Goal: Task Accomplishment & Management: Complete application form

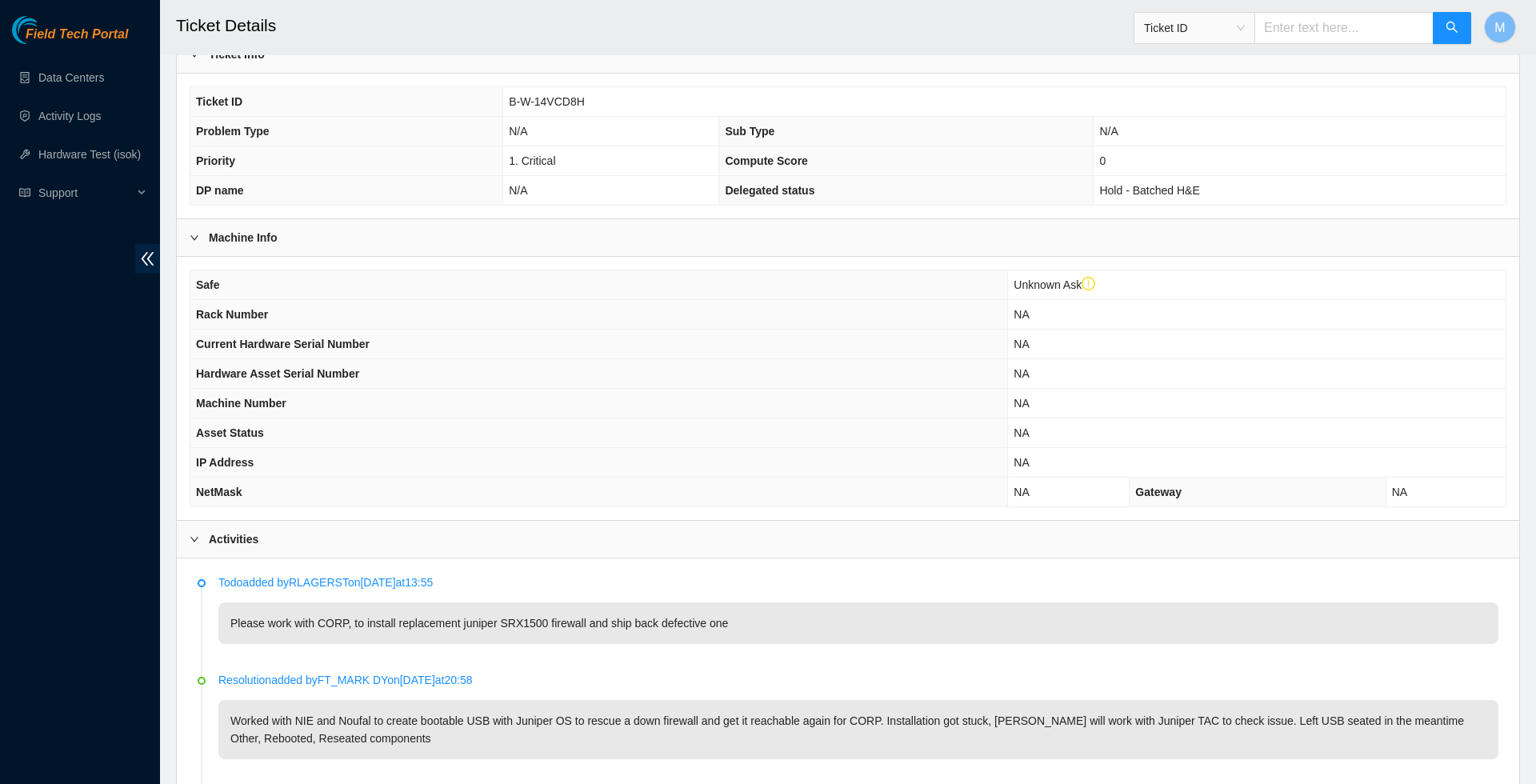
scroll to position [277, 0]
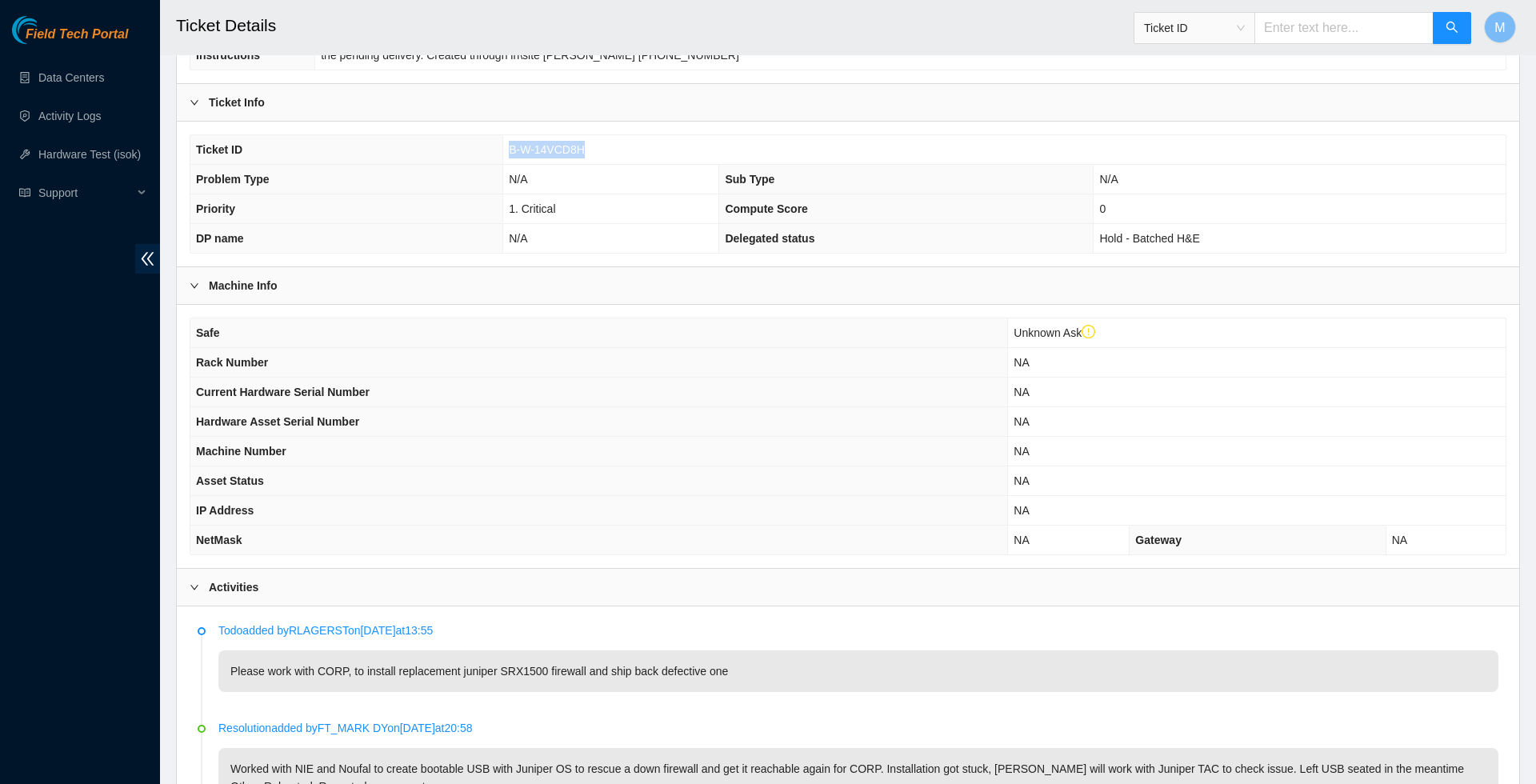
drag, startPoint x: 589, startPoint y: 187, endPoint x: 505, endPoint y: 187, distance: 84.0
click at [505, 165] on td "B-W-14VCD8H" at bounding box center [1004, 150] width 1002 height 29
copy span "B-W-14VCD8H"
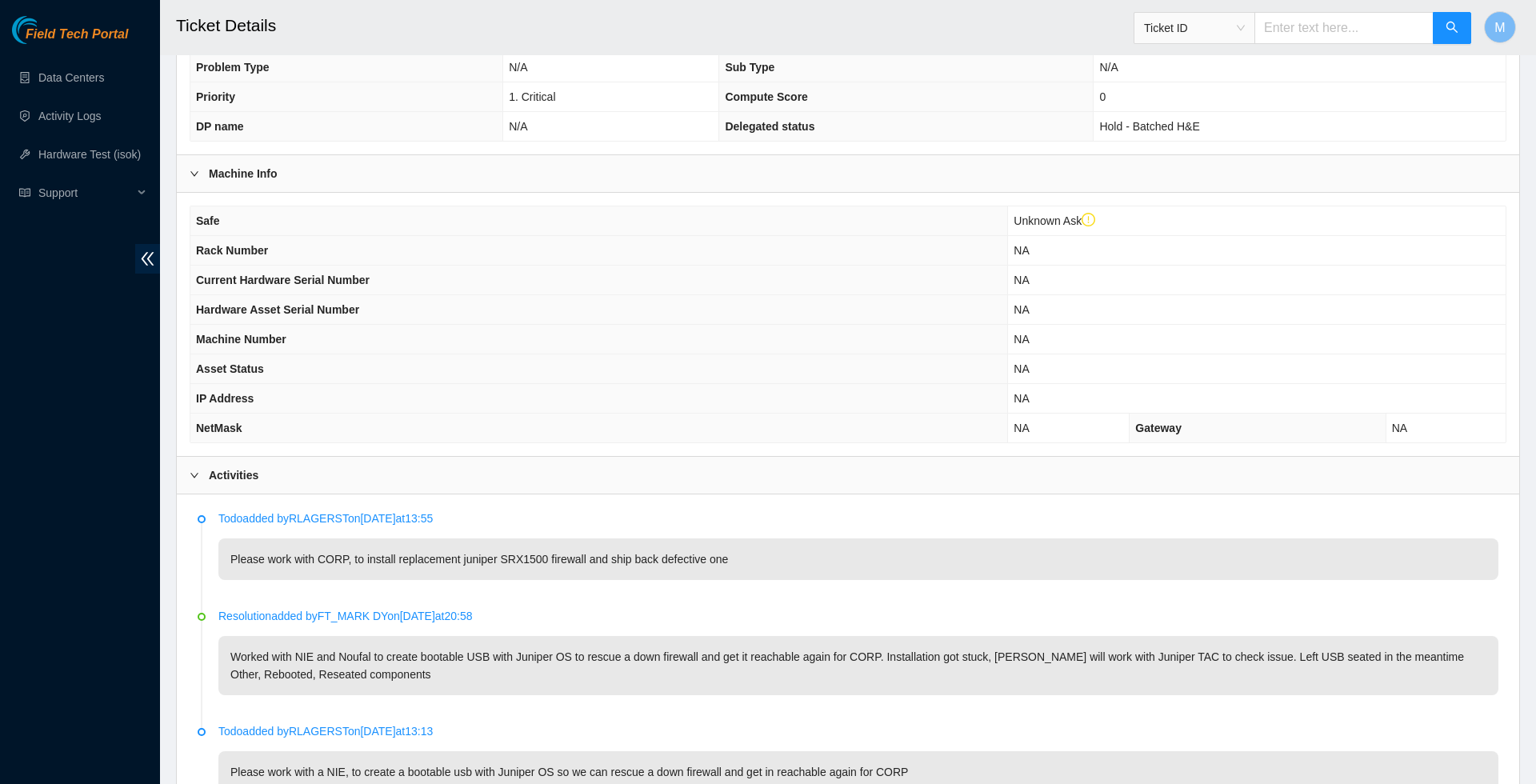
scroll to position [392, 0]
drag, startPoint x: 480, startPoint y: 610, endPoint x: 573, endPoint y: 612, distance: 93.0
click at [573, 577] on p "Please work with CORP, to install replacement juniper SRX1500 firewall and ship…" at bounding box center [857, 555] width 1280 height 42
copy p "juniper SRX1500"
click at [535, 577] on p "Please work with CORP, to install replacement juniper SRX1500 firewall and ship…" at bounding box center [857, 555] width 1280 height 42
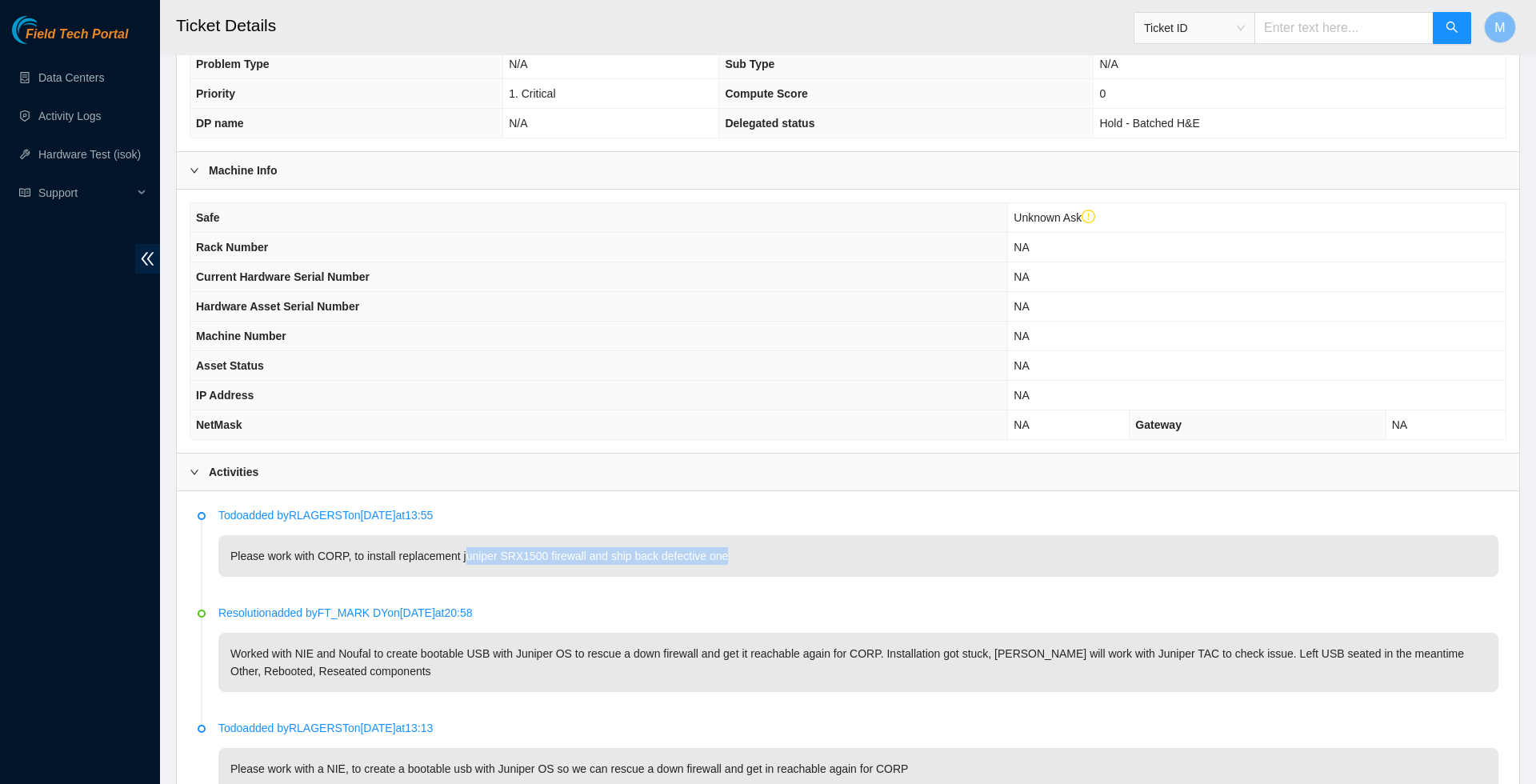
drag, startPoint x: 482, startPoint y: 610, endPoint x: 794, endPoint y: 616, distance: 312.1
click at [794, 577] on p "Please work with CORP, to install replacement juniper SRX1500 firewall and ship…" at bounding box center [857, 555] width 1280 height 42
drag, startPoint x: 779, startPoint y: 615, endPoint x: 478, endPoint y: 605, distance: 301.2
click at [478, 577] on p "Please work with CORP, to install replacement juniper SRX1500 firewall and ship…" at bounding box center [857, 555] width 1280 height 42
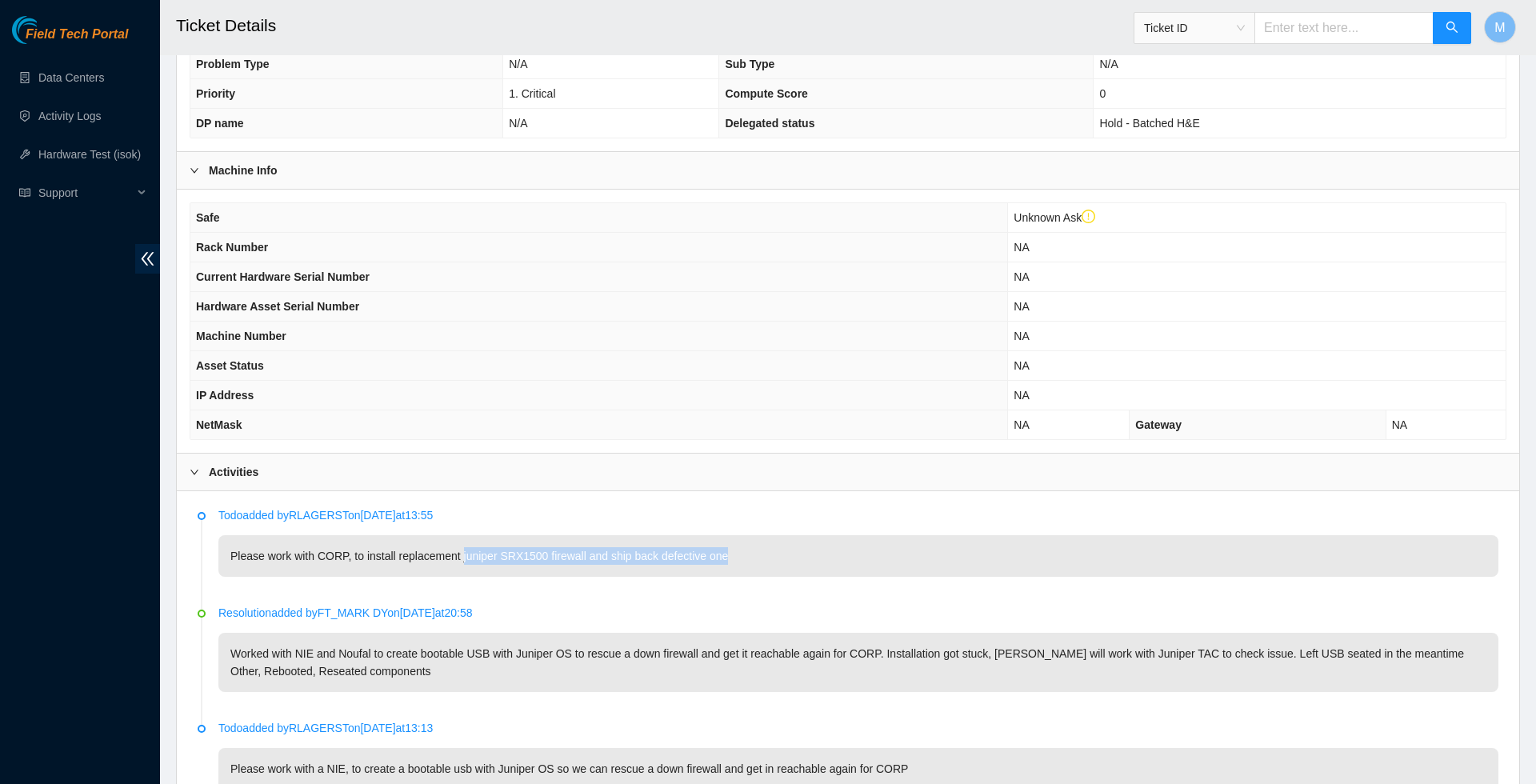
copy p "juniper SRX1500 firewall and ship back defective one"
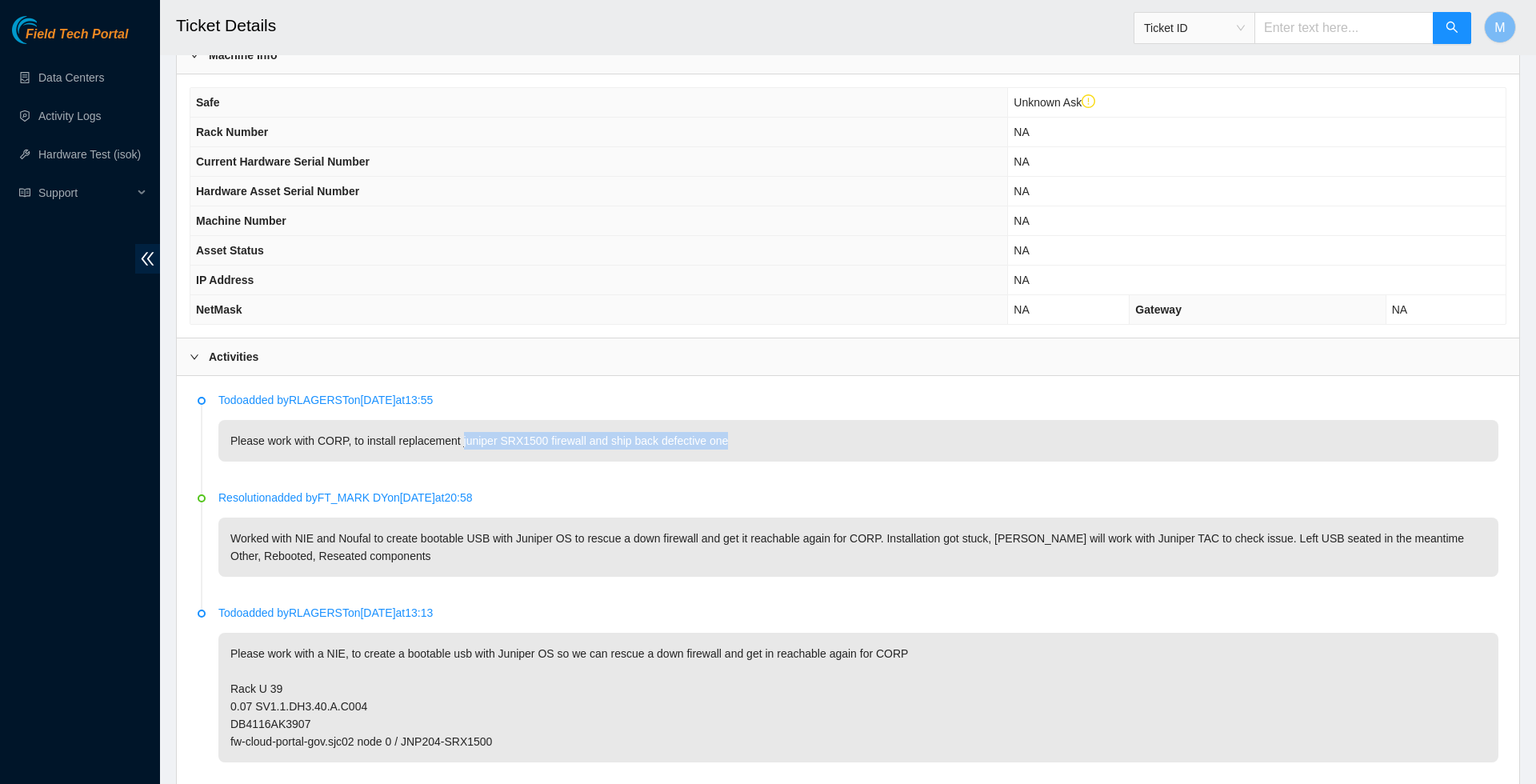
scroll to position [509, 0]
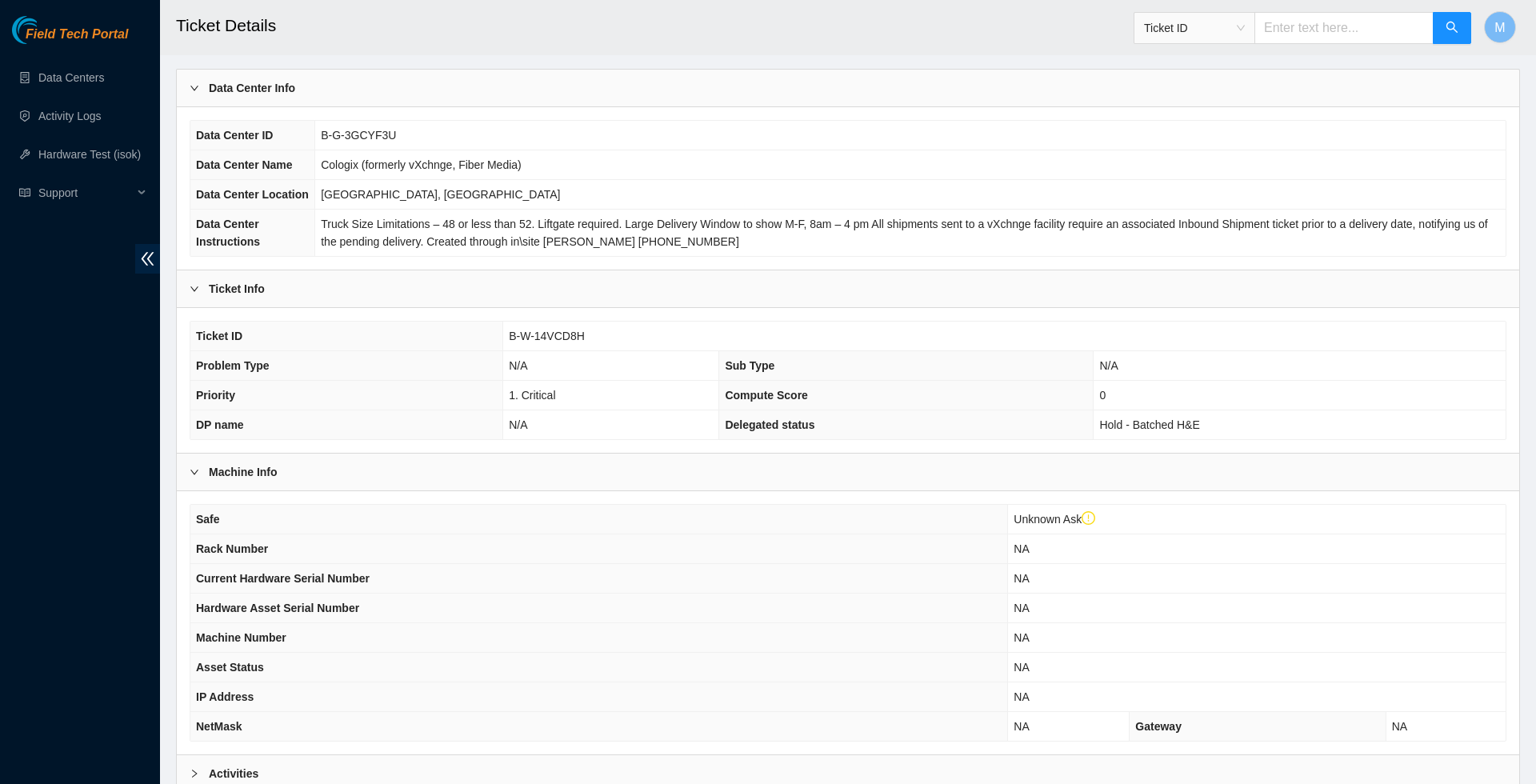
scroll to position [248, 0]
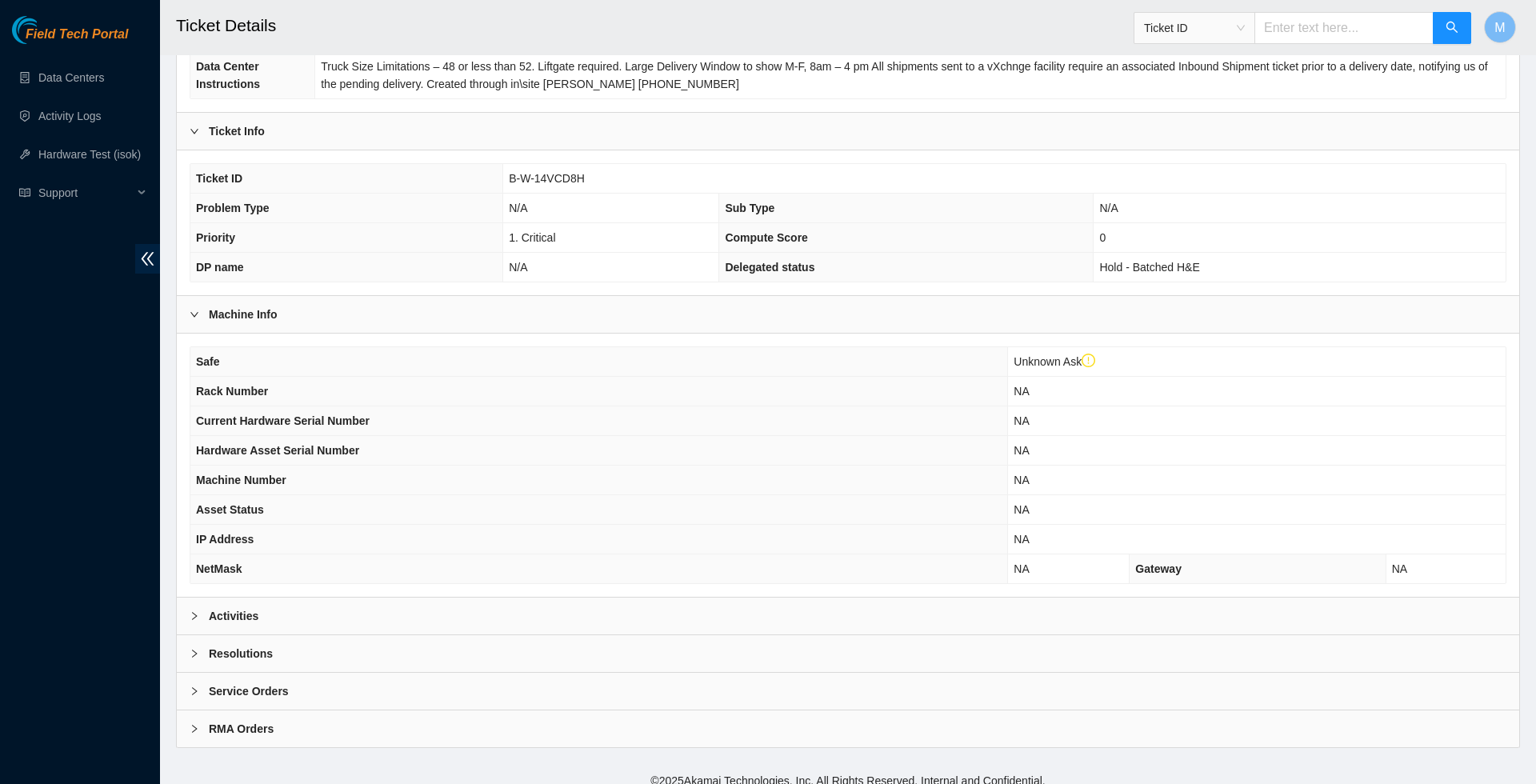
click at [192, 625] on div at bounding box center [199, 616] width 20 height 18
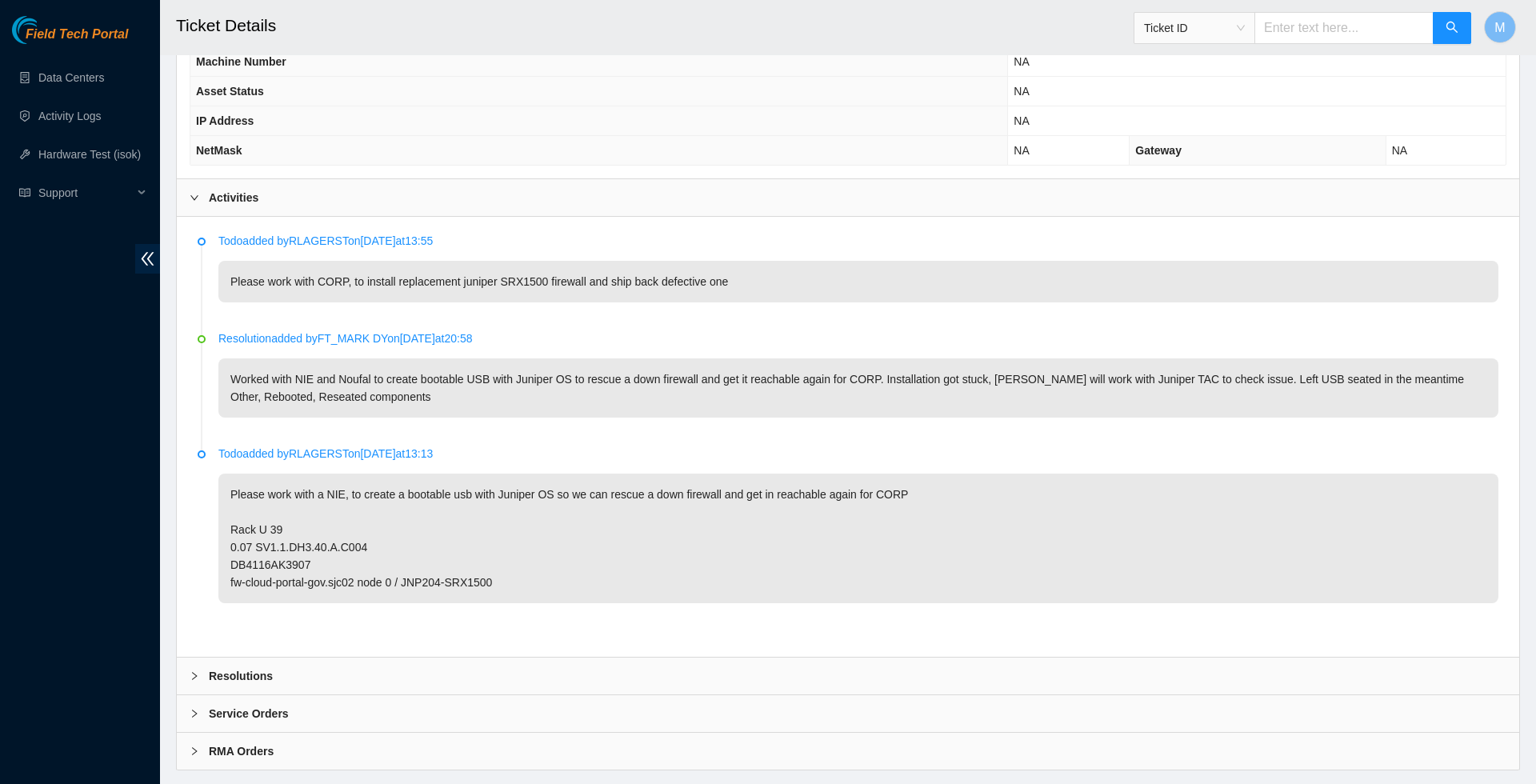
scroll to position [670, 0]
click at [194, 677] on icon "right" at bounding box center [195, 673] width 10 height 10
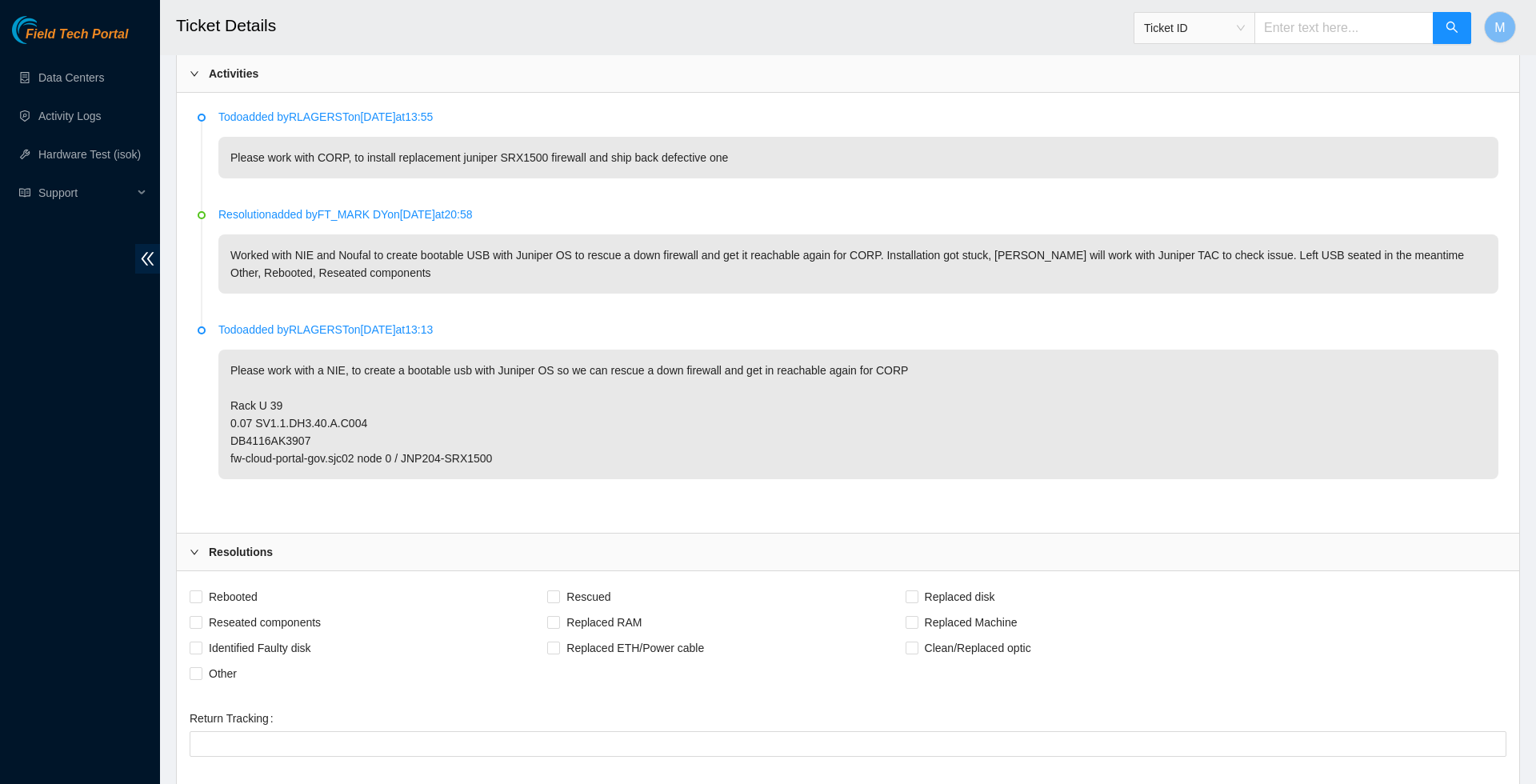
scroll to position [1150, 0]
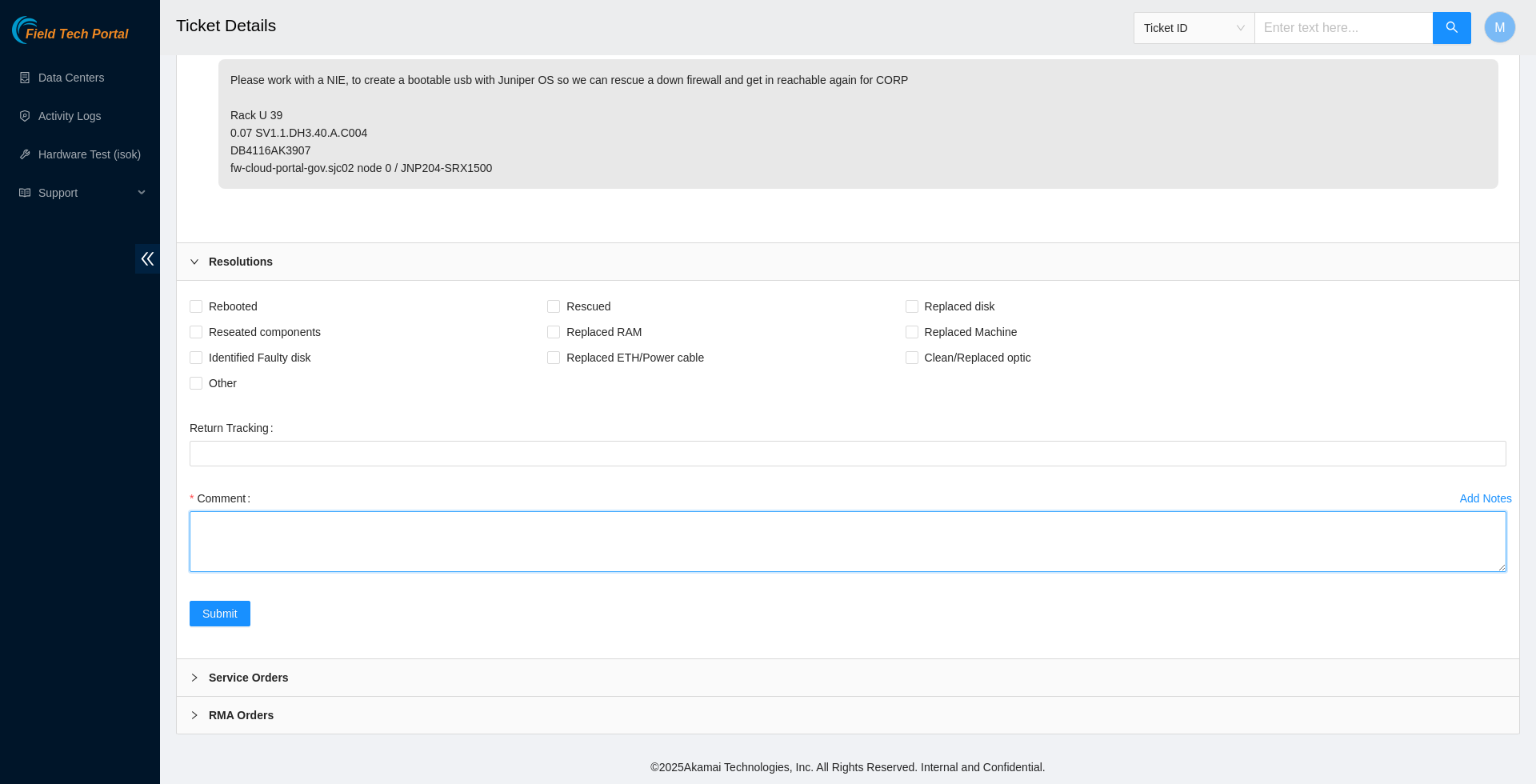
click at [1428, 572] on textarea "Comment" at bounding box center [848, 542] width 1317 height 61
paste textarea "Worked with Noufal and NIE to install replacement juniper SRX1500 firewall and …"
type textarea "Worked with Noufal and NIE to install replacement juniper SRX1500 firewall and …"
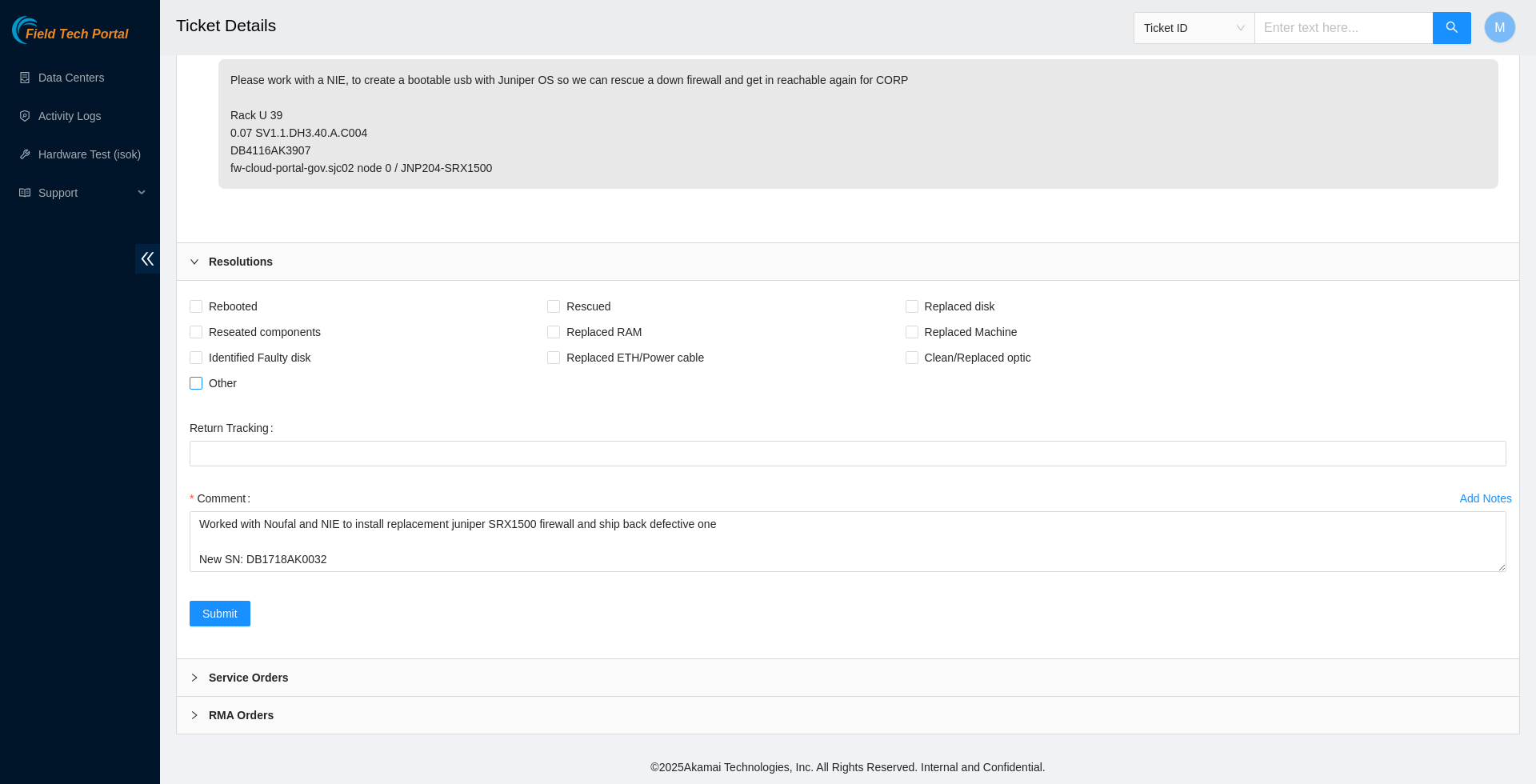
click at [211, 379] on span "Other" at bounding box center [223, 383] width 41 height 25
click at [200, 379] on input "Other" at bounding box center [195, 381] width 11 height 11
checkbox input "true"
click at [253, 328] on span "Reseated components" at bounding box center [265, 331] width 125 height 25
click at [200, 328] on input "Reseated components" at bounding box center [195, 330] width 11 height 11
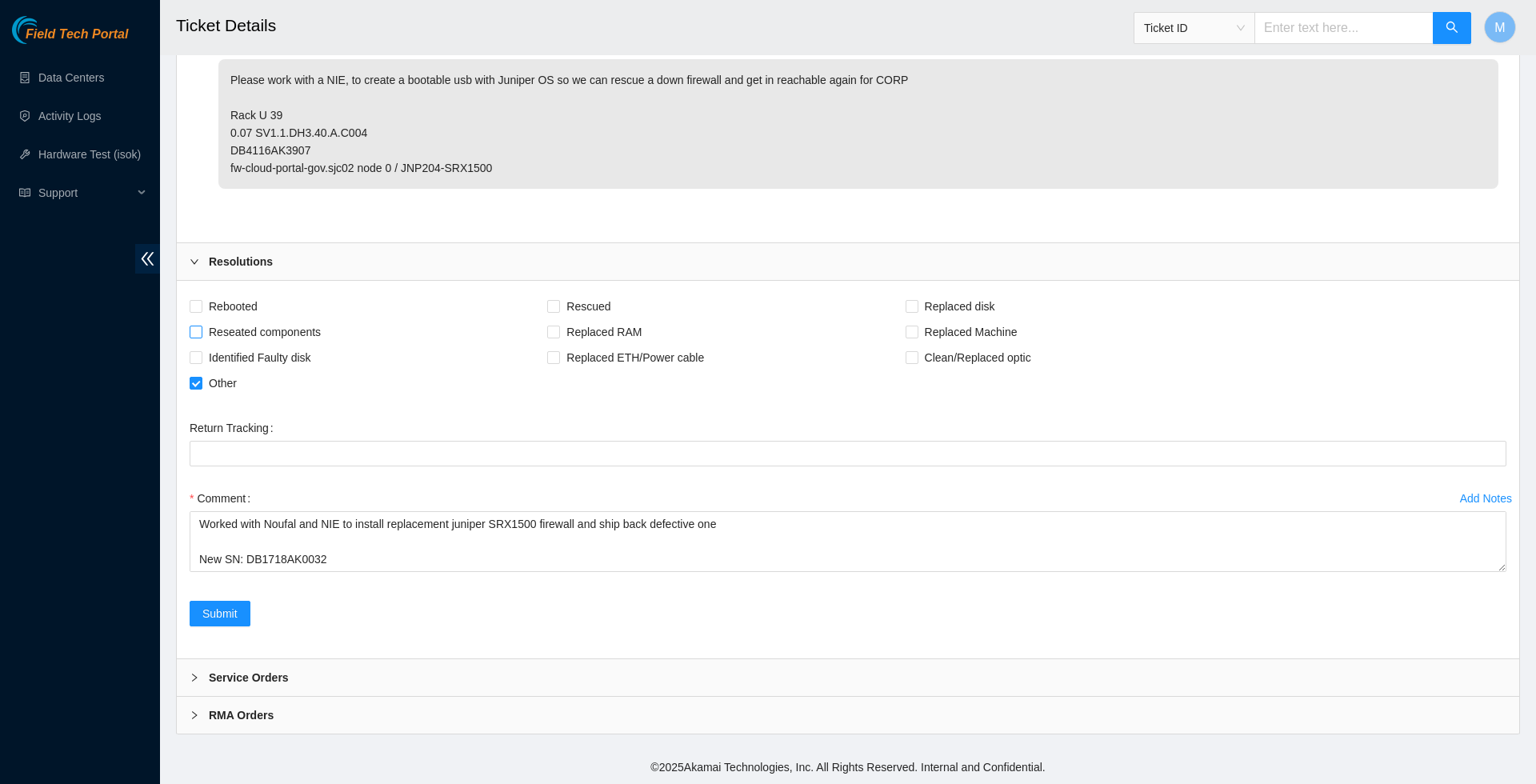
checkbox input "true"
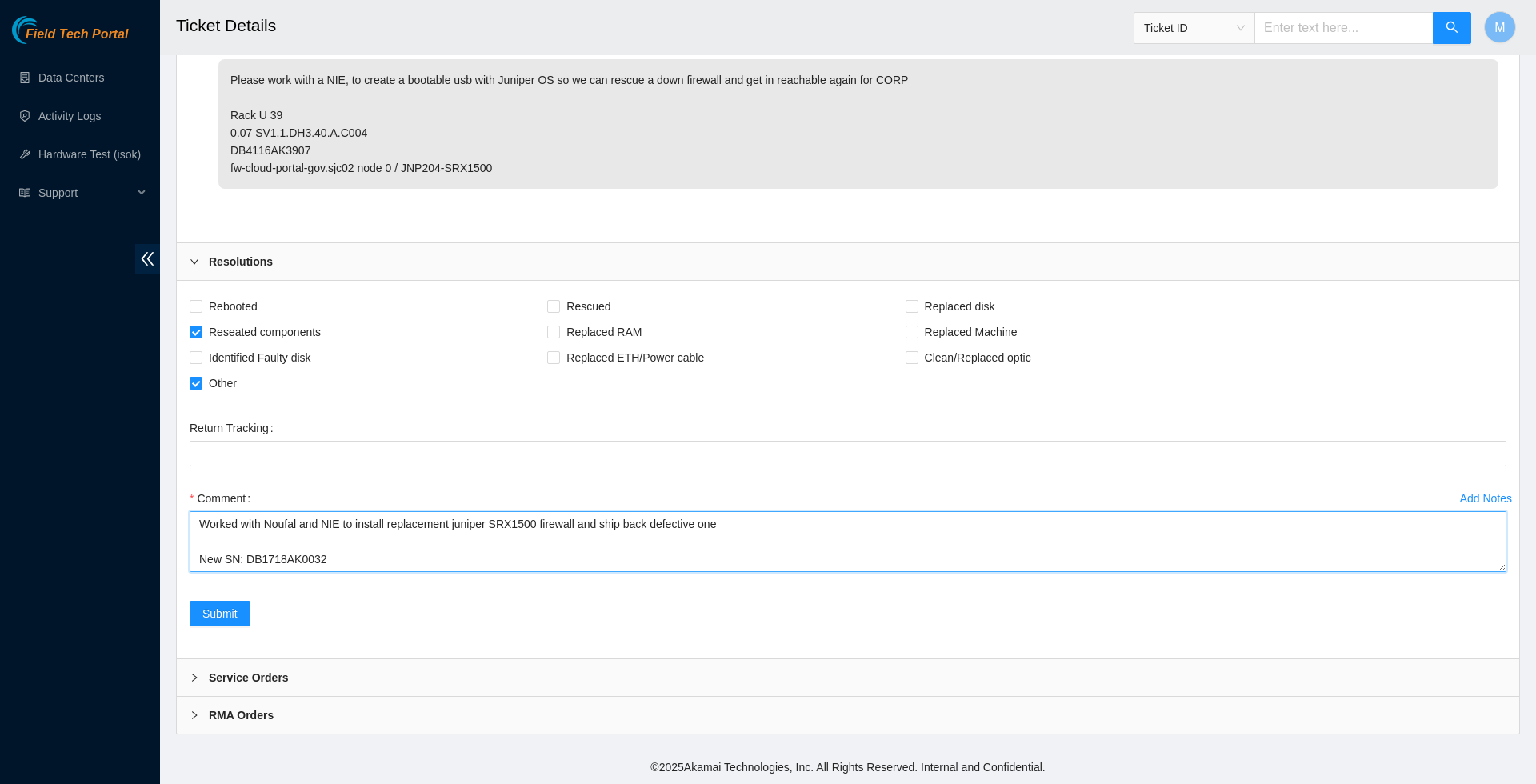
click at [797, 511] on textarea "Worked with Noufal and NIE to install replacement juniper SRX1500 firewall and …" at bounding box center [848, 542] width 1317 height 61
click at [804, 511] on textarea "Worked with Noufal and NIE to install replacement juniper SRX1500 firewall and …" at bounding box center [848, 542] width 1317 height 61
click at [958, 511] on textarea "Worked with Noufal and NIE to install replacement juniper SRX1500 firewall and …" at bounding box center [848, 542] width 1317 height 61
click at [1160, 511] on textarea "Worked with Noufal and NIE to install replacement juniper SRX1500 firewall and …" at bounding box center [848, 542] width 1317 height 61
drag, startPoint x: 1099, startPoint y: 421, endPoint x: 766, endPoint y: 412, distance: 333.1
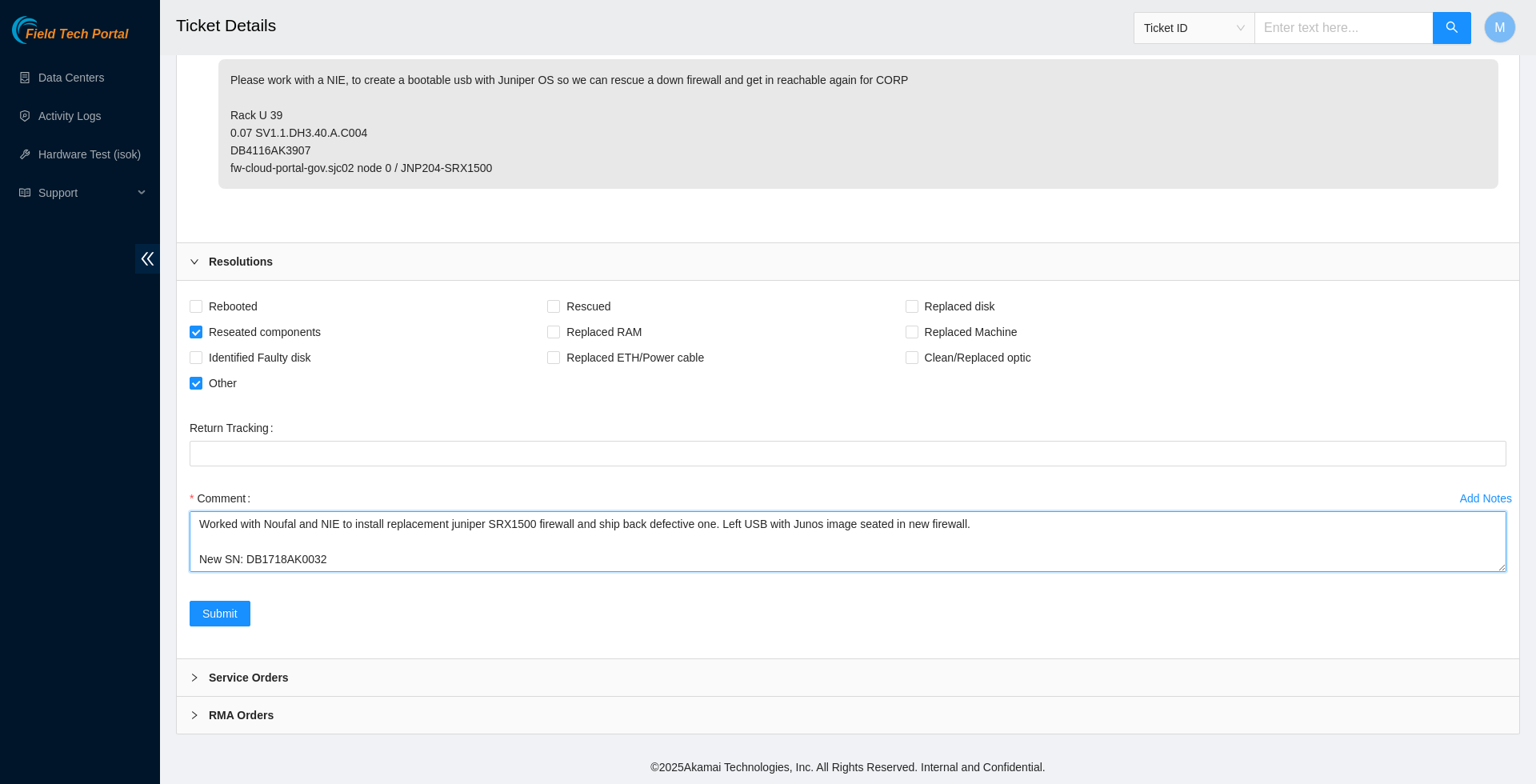
click at [766, 511] on textarea "Worked with Noufal and NIE to install replacement juniper SRX1500 firewall and …" at bounding box center [848, 542] width 1317 height 61
click at [246, 572] on textarea "Worked with Noufal and NIE to install replacement juniper SRX1500 firewall and …" at bounding box center [848, 542] width 1317 height 61
type textarea "Worked with Noufal and NIE to install replacement juniper SRX1500 firewall and …"
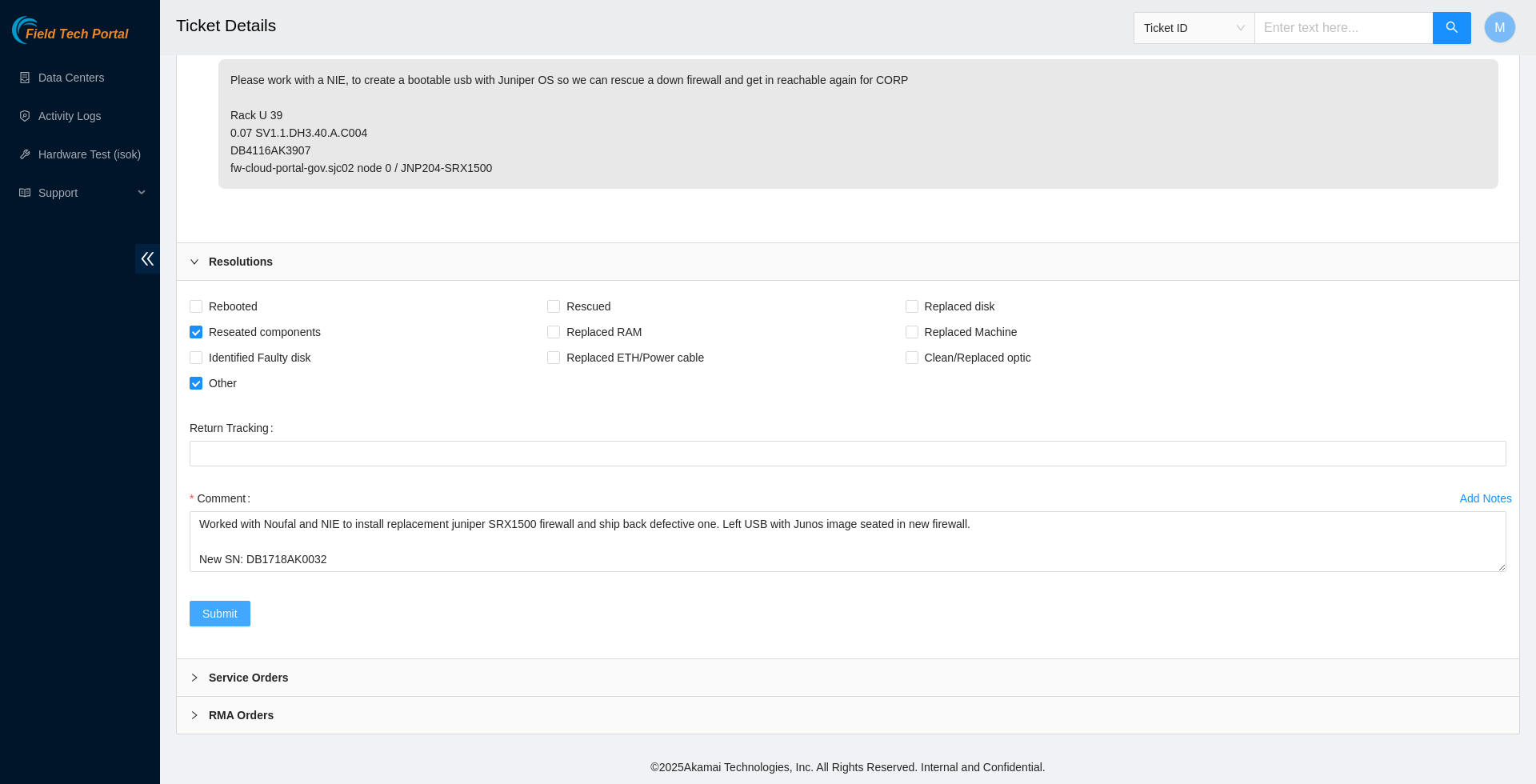
click at [222, 617] on span "Submit" at bounding box center [220, 614] width 35 height 18
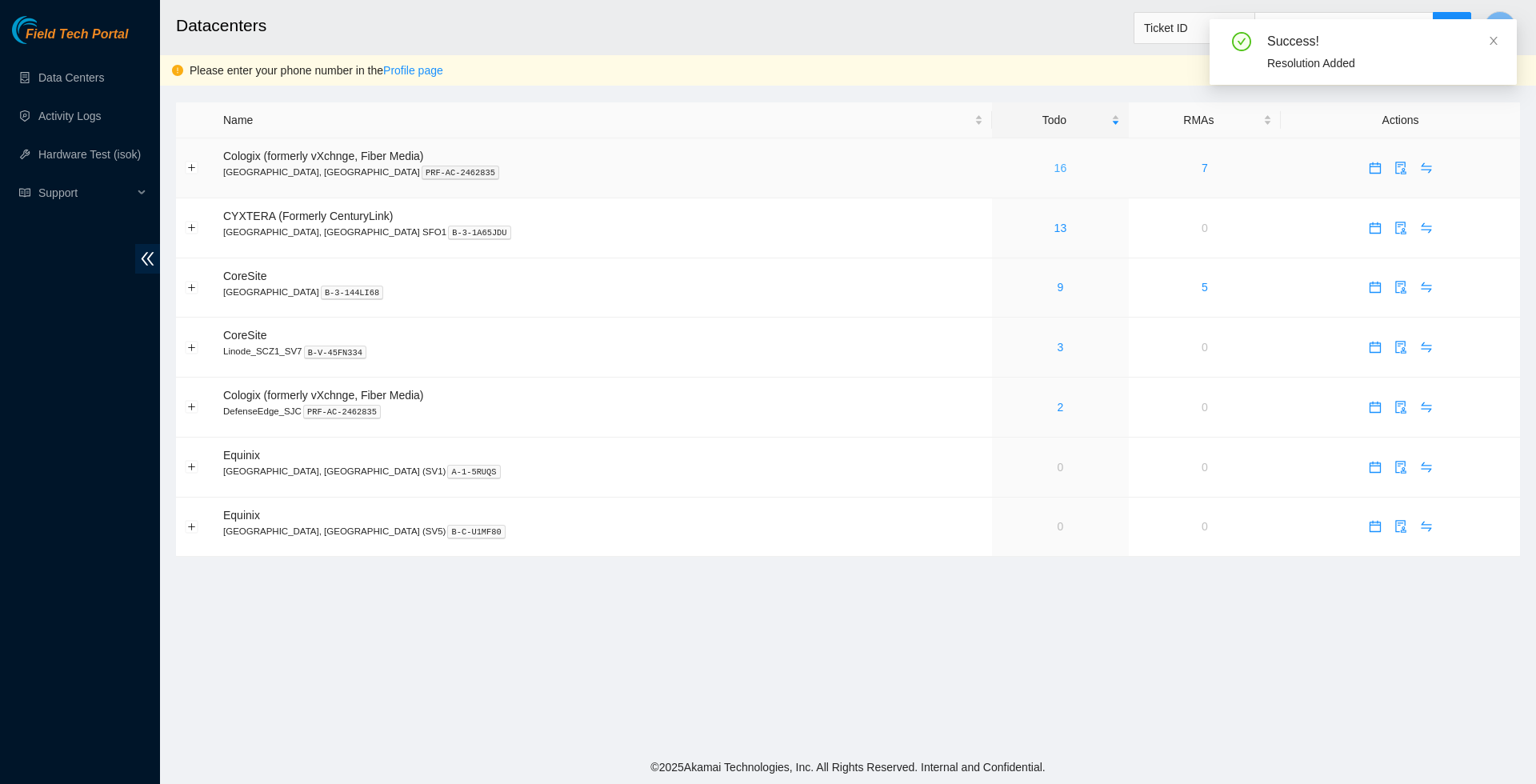
click at [1054, 169] on link "16" at bounding box center [1060, 167] width 13 height 13
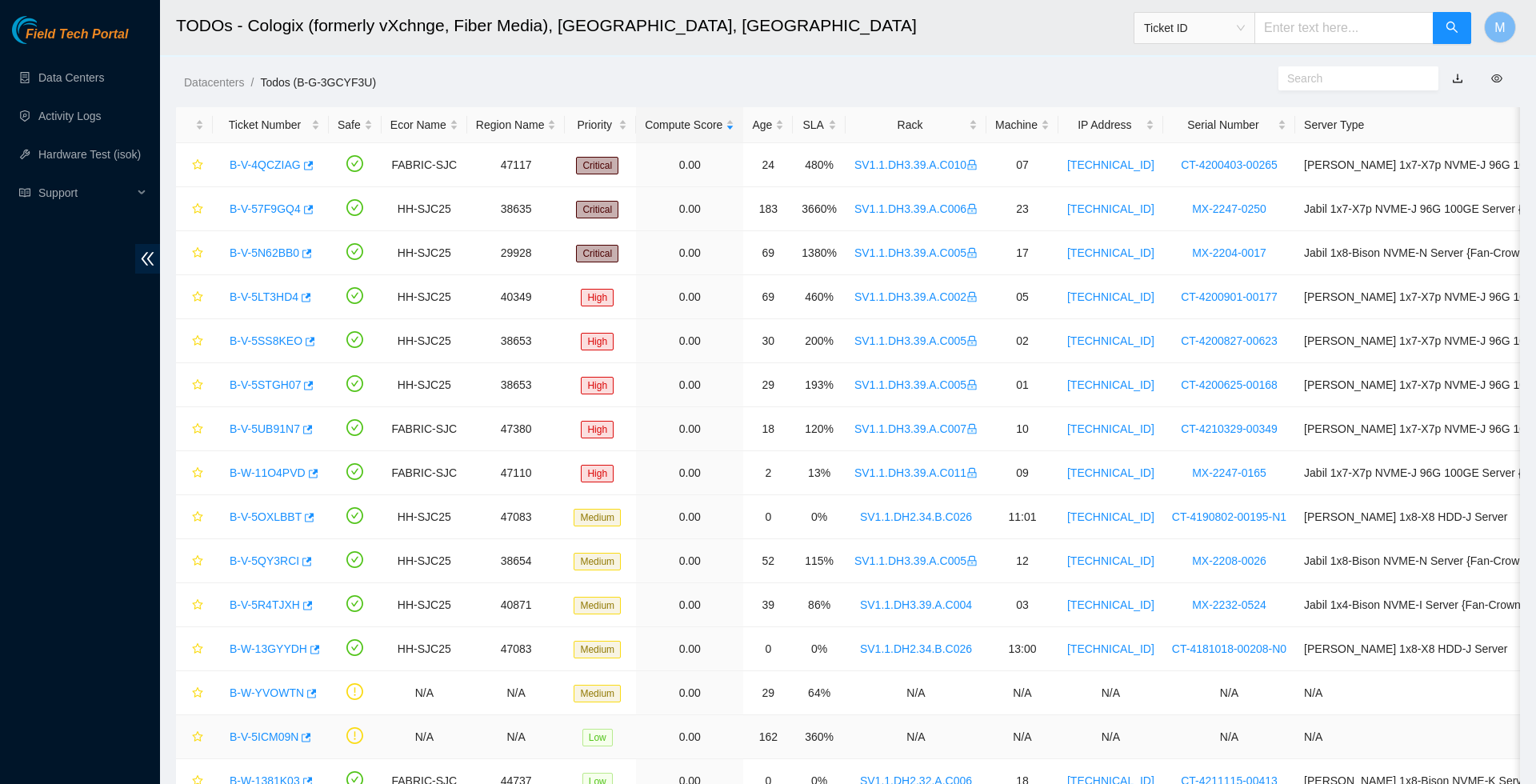
scroll to position [23, 0]
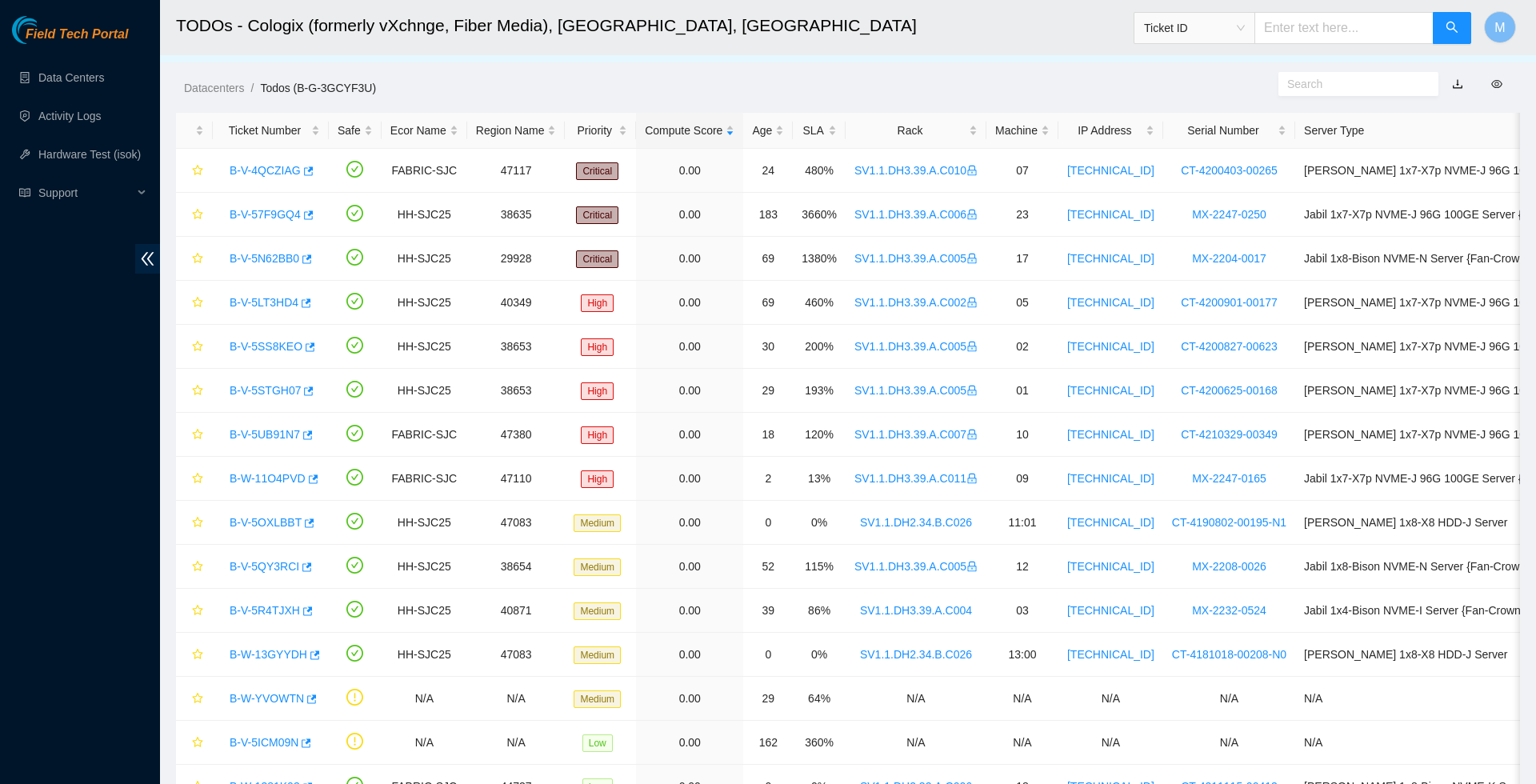
click at [1284, 33] on input "text" at bounding box center [1343, 27] width 179 height 32
paste input "B-W-14VCD8H"
type input "B-W-14VCD8H"
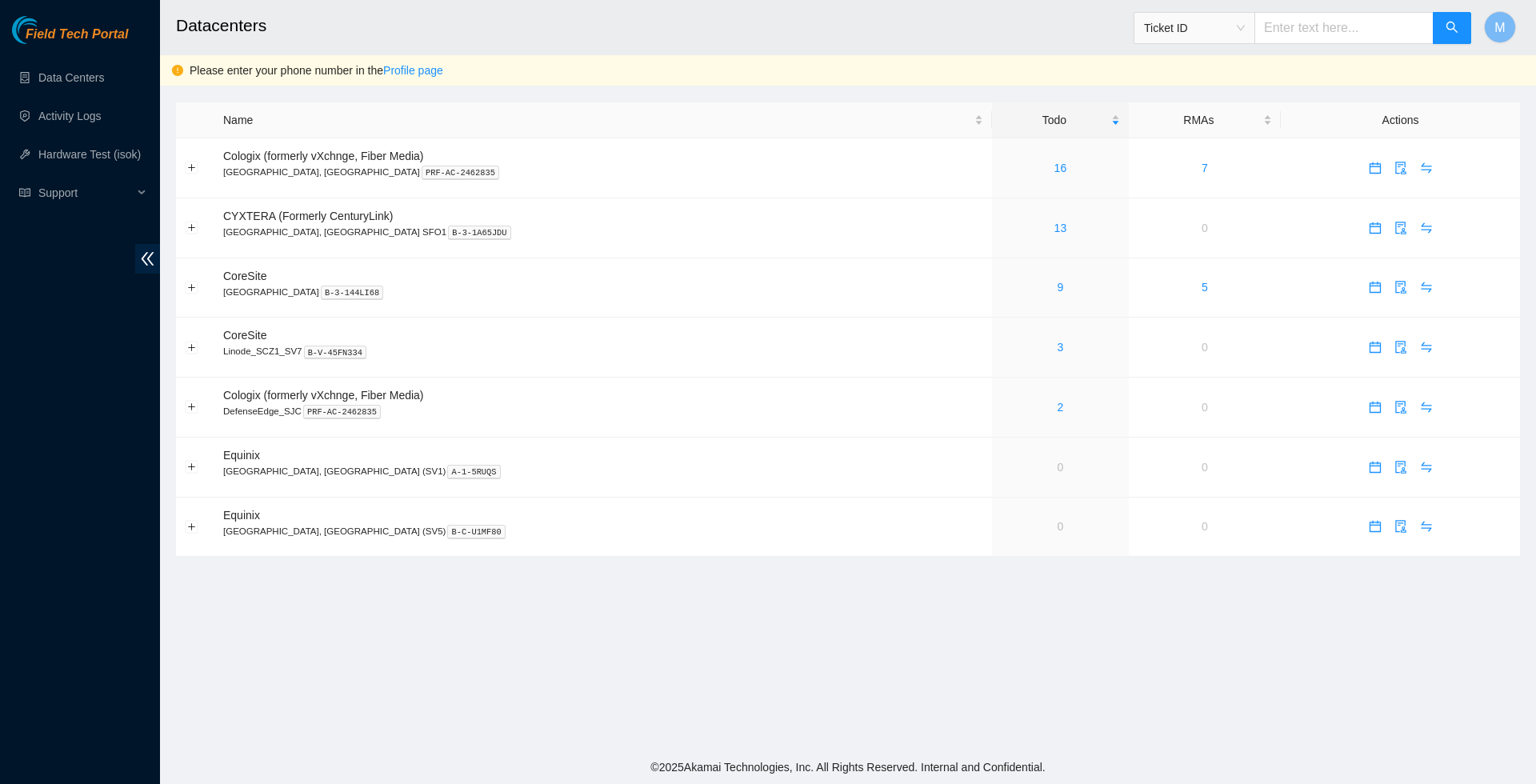
click at [1301, 30] on input "text" at bounding box center [1343, 27] width 179 height 32
paste input "B-W-14VCD8H"
type input "B-W-14VCD8H"
click at [1441, 28] on button "button" at bounding box center [1452, 27] width 38 height 32
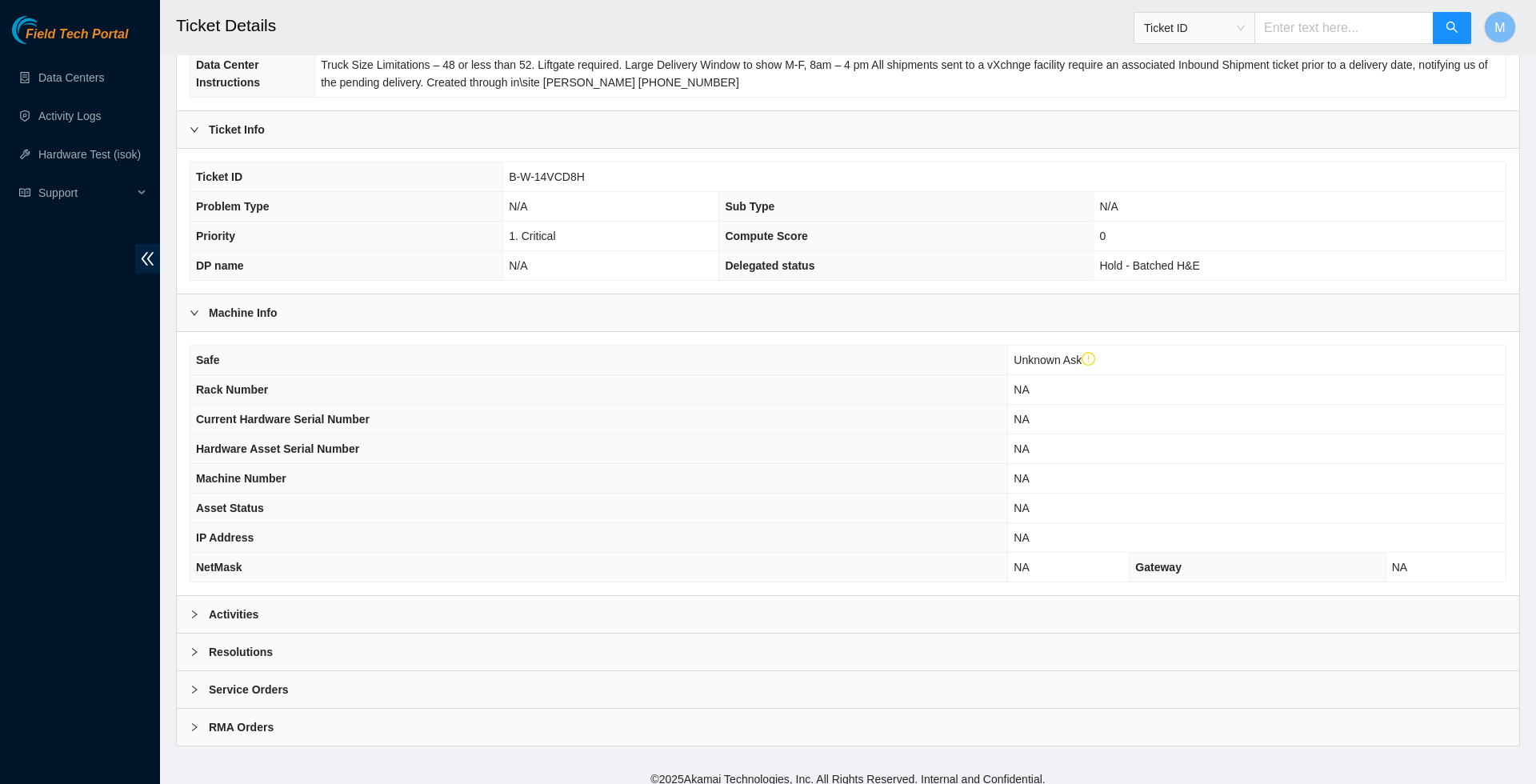
scroll to position [271, 0]
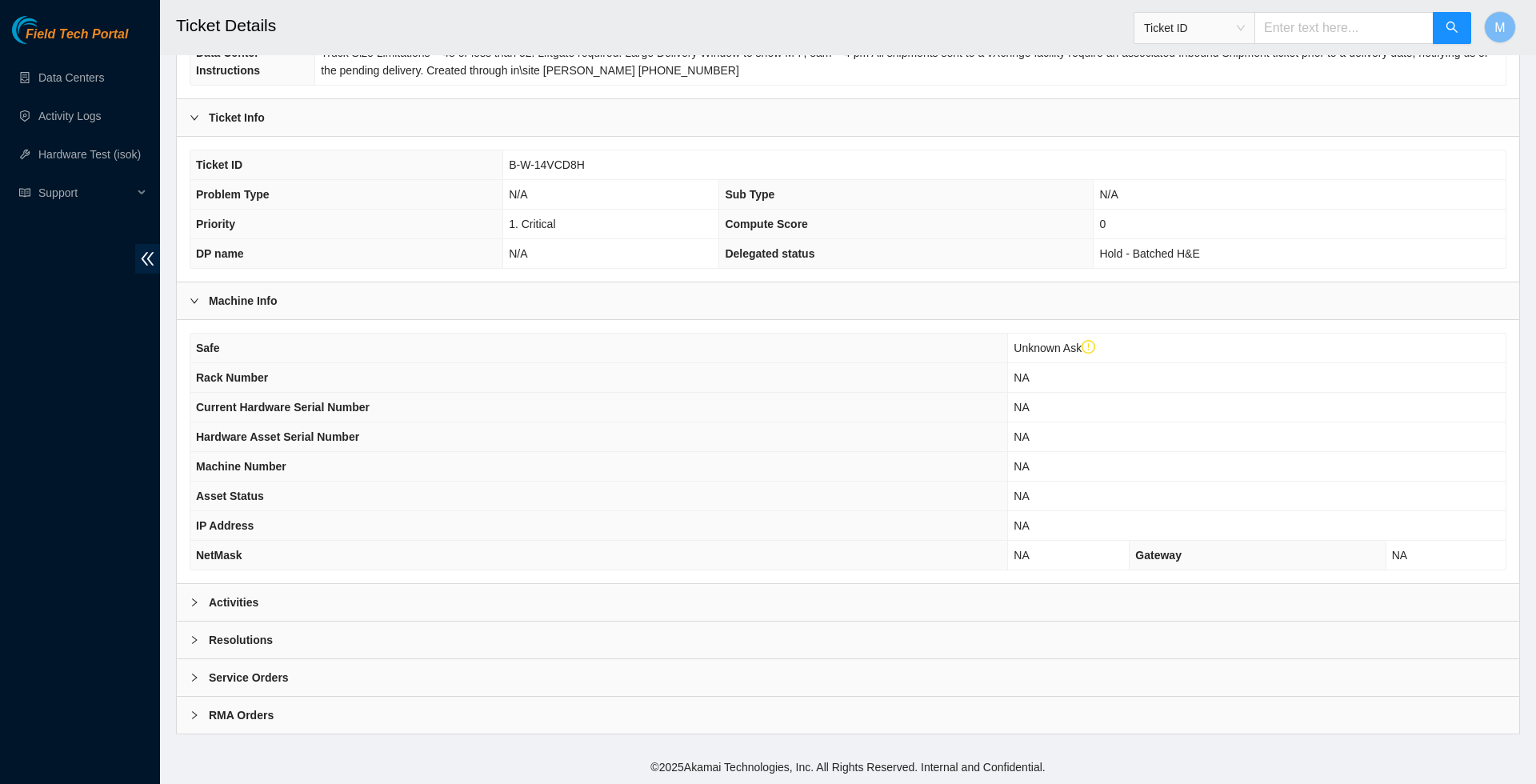
click at [229, 611] on b "Activities" at bounding box center [234, 602] width 50 height 18
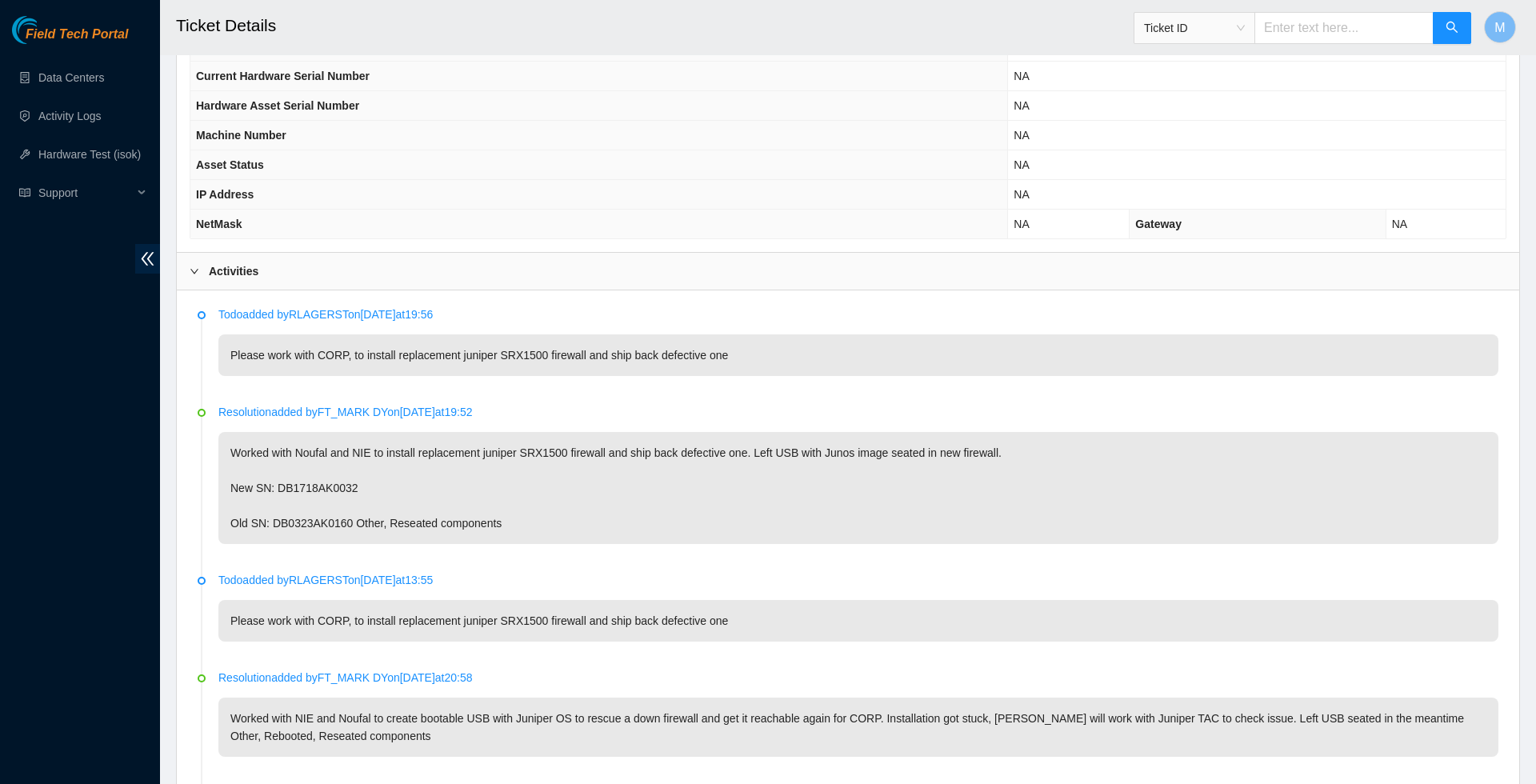
scroll to position [590, 0]
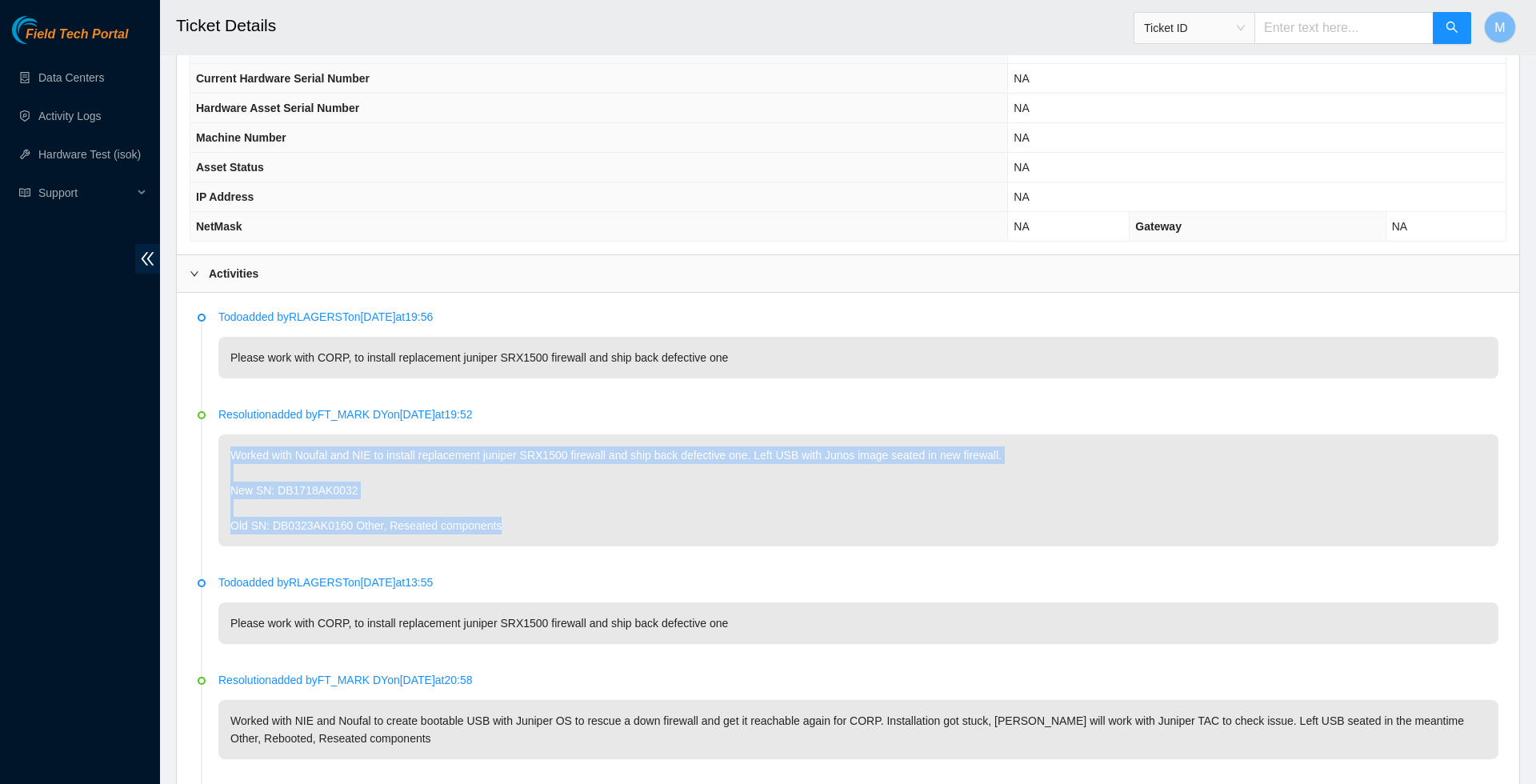
drag, startPoint x: 550, startPoint y: 585, endPoint x: 224, endPoint y: 511, distance: 334.3
click at [224, 511] on p "Worked with Noufal and NIE to install replacement juniper SRX1500 firewall and …" at bounding box center [857, 490] width 1280 height 112
copy p "Worked with Noufal and NIE to install replacement juniper SRX1500 firewall and …"
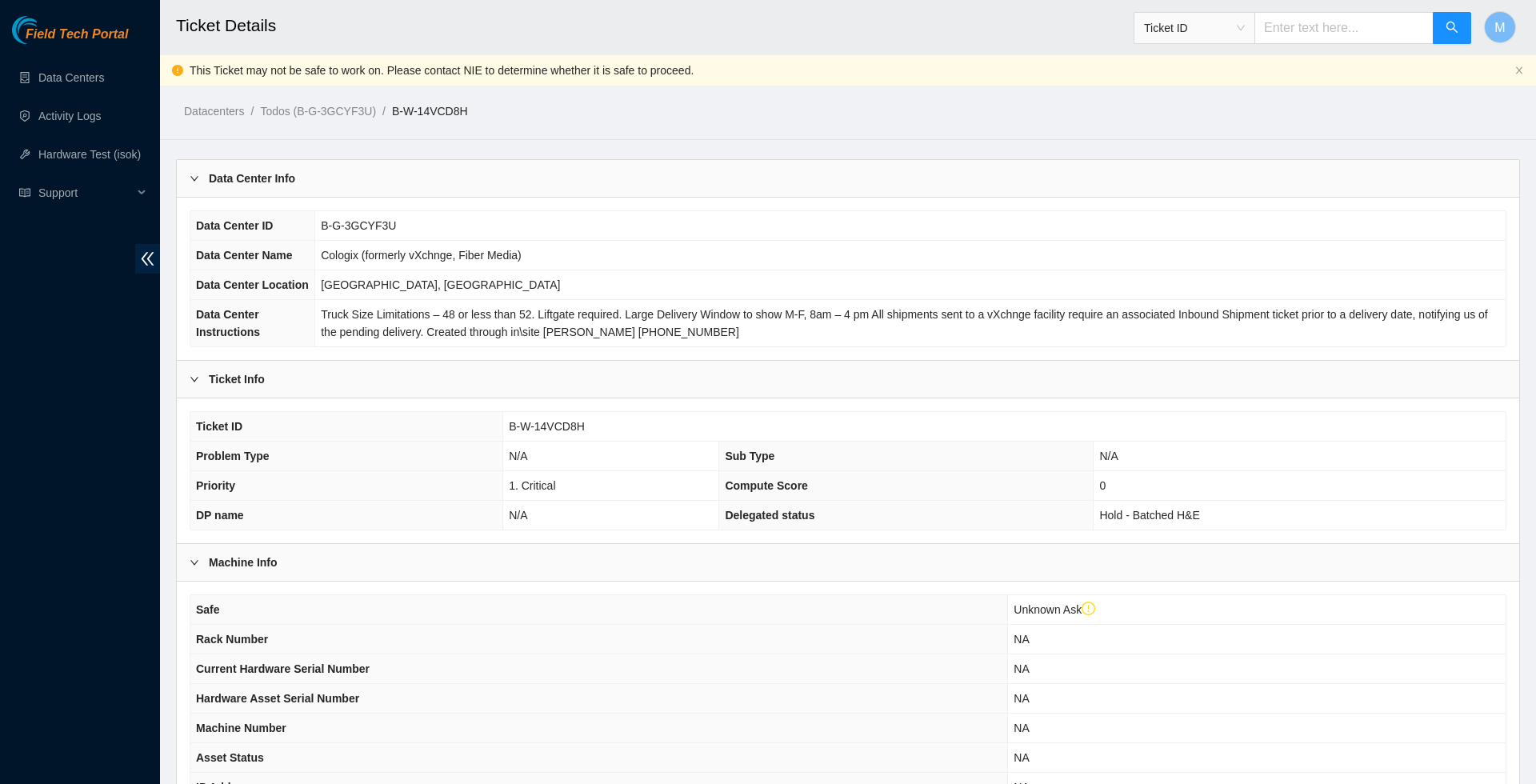
scroll to position [0, 0]
click at [102, 112] on link "Activity Logs" at bounding box center [69, 115] width 64 height 13
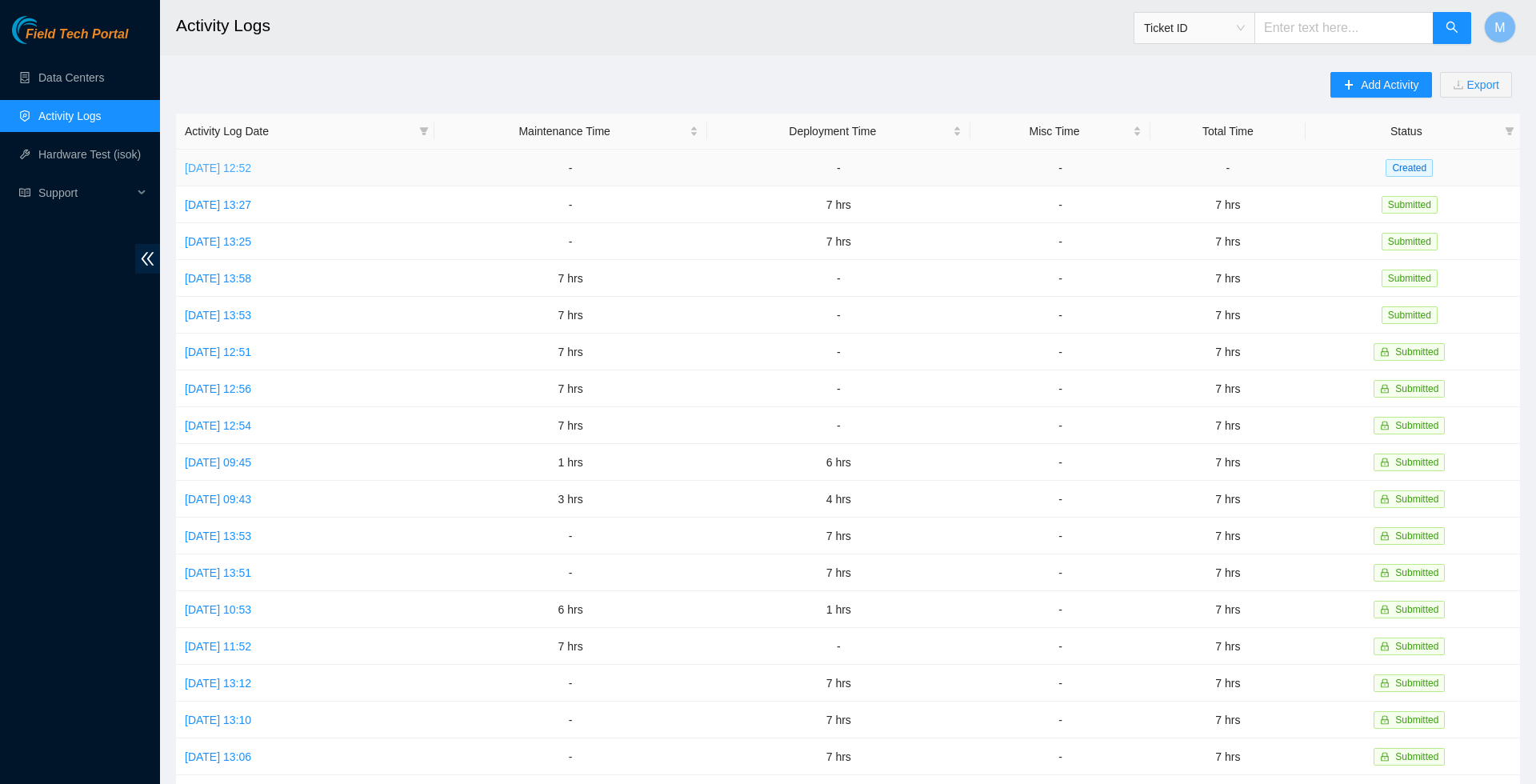
click at [251, 170] on link "[DATE] 12:52" at bounding box center [218, 167] width 66 height 13
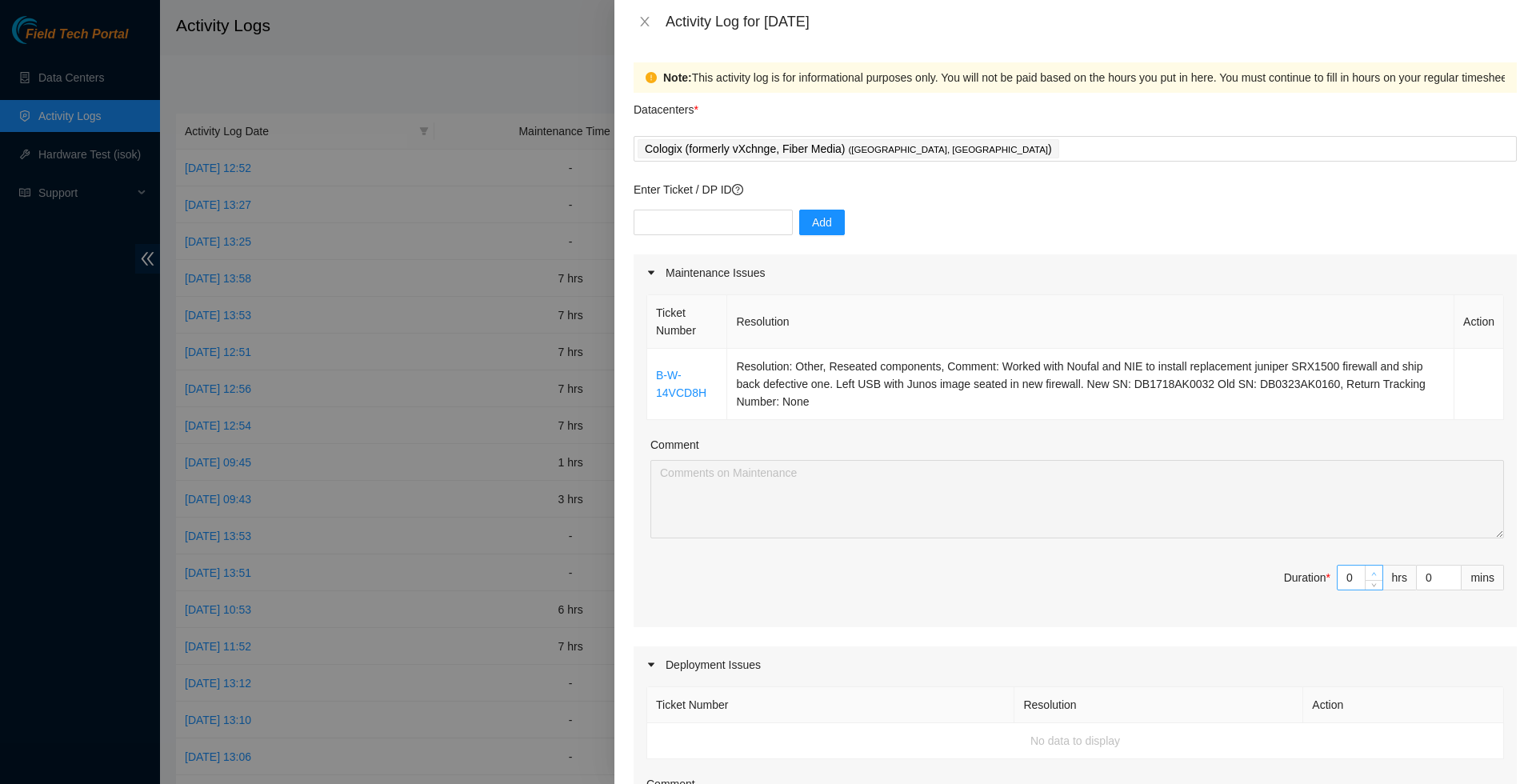
type input "1"
click at [1373, 577] on icon "up" at bounding box center [1375, 574] width 6 height 6
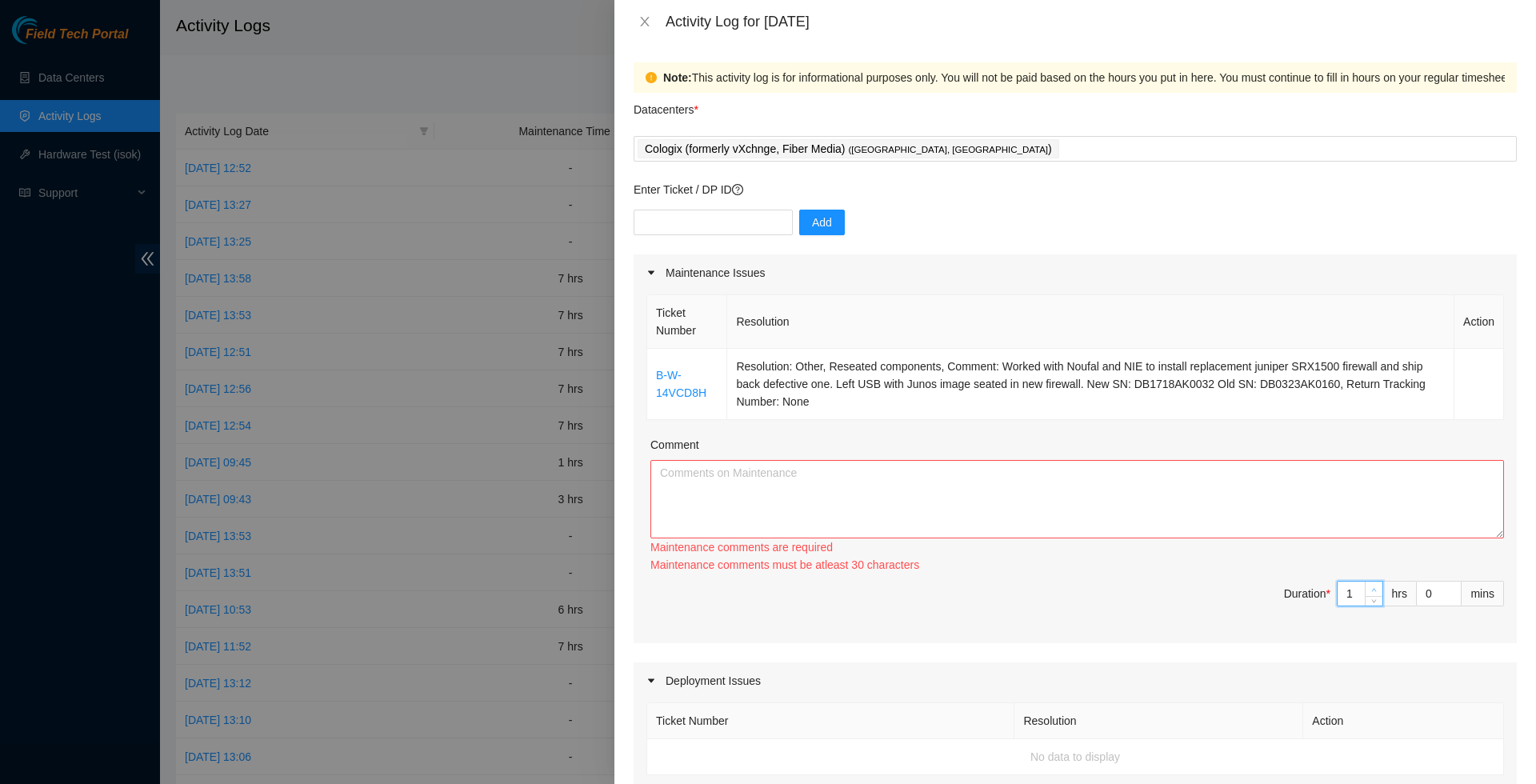
click at [1373, 583] on div "Ticket Number Resolution Action B-W-14VCD8H Resolution: Other, Reseated compone…" at bounding box center [1075, 467] width 883 height 352
click at [1373, 574] on div "Maintenance comments must be atleast 30 characters" at bounding box center [1076, 565] width 854 height 18
click at [1287, 602] on div "Duration *" at bounding box center [1306, 593] width 46 height 18
type input "2"
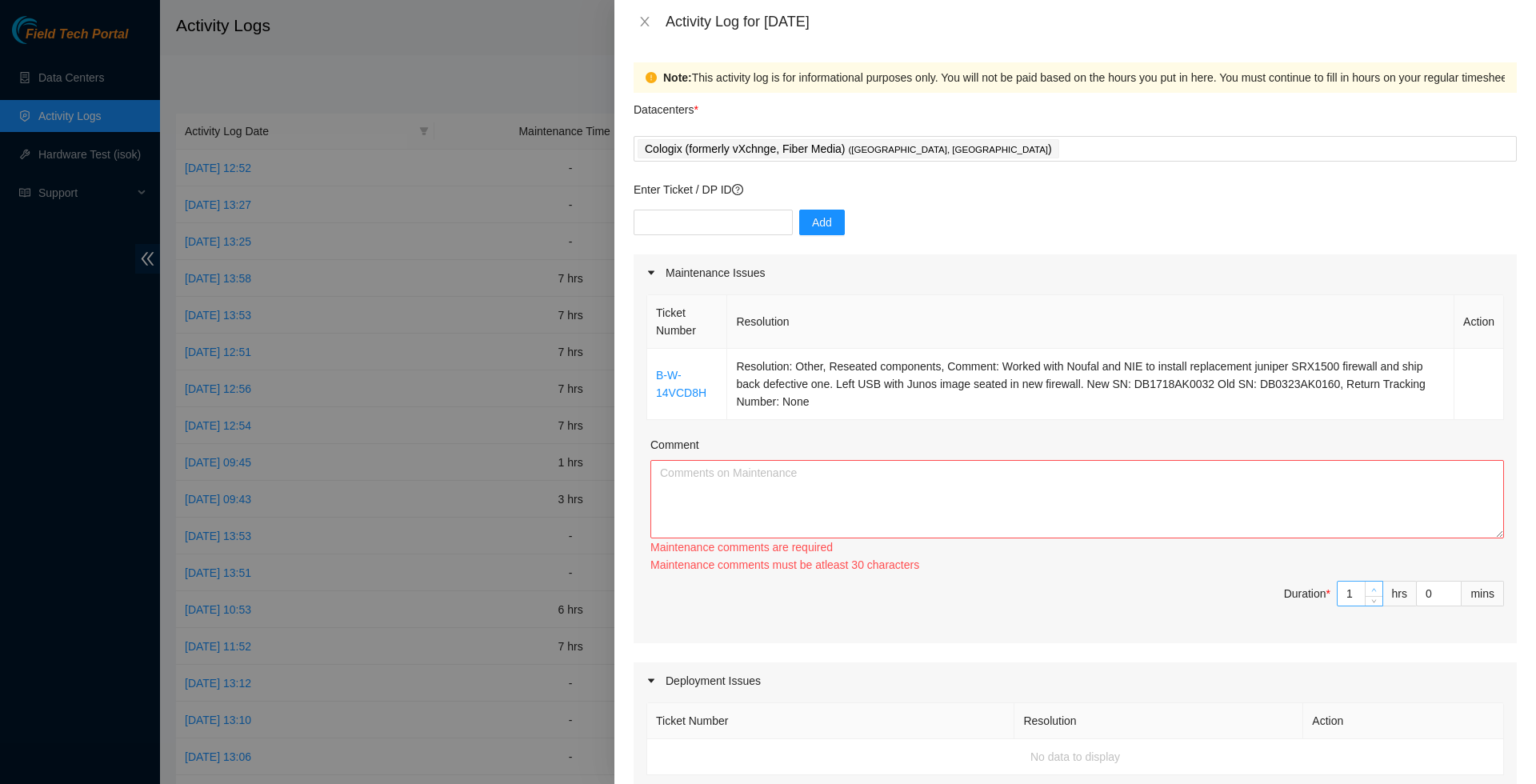
type input "2"
click at [1377, 596] on span "Increase Value" at bounding box center [1374, 588] width 18 height 15
type input "3"
click at [1377, 596] on span "Increase Value" at bounding box center [1374, 588] width 18 height 15
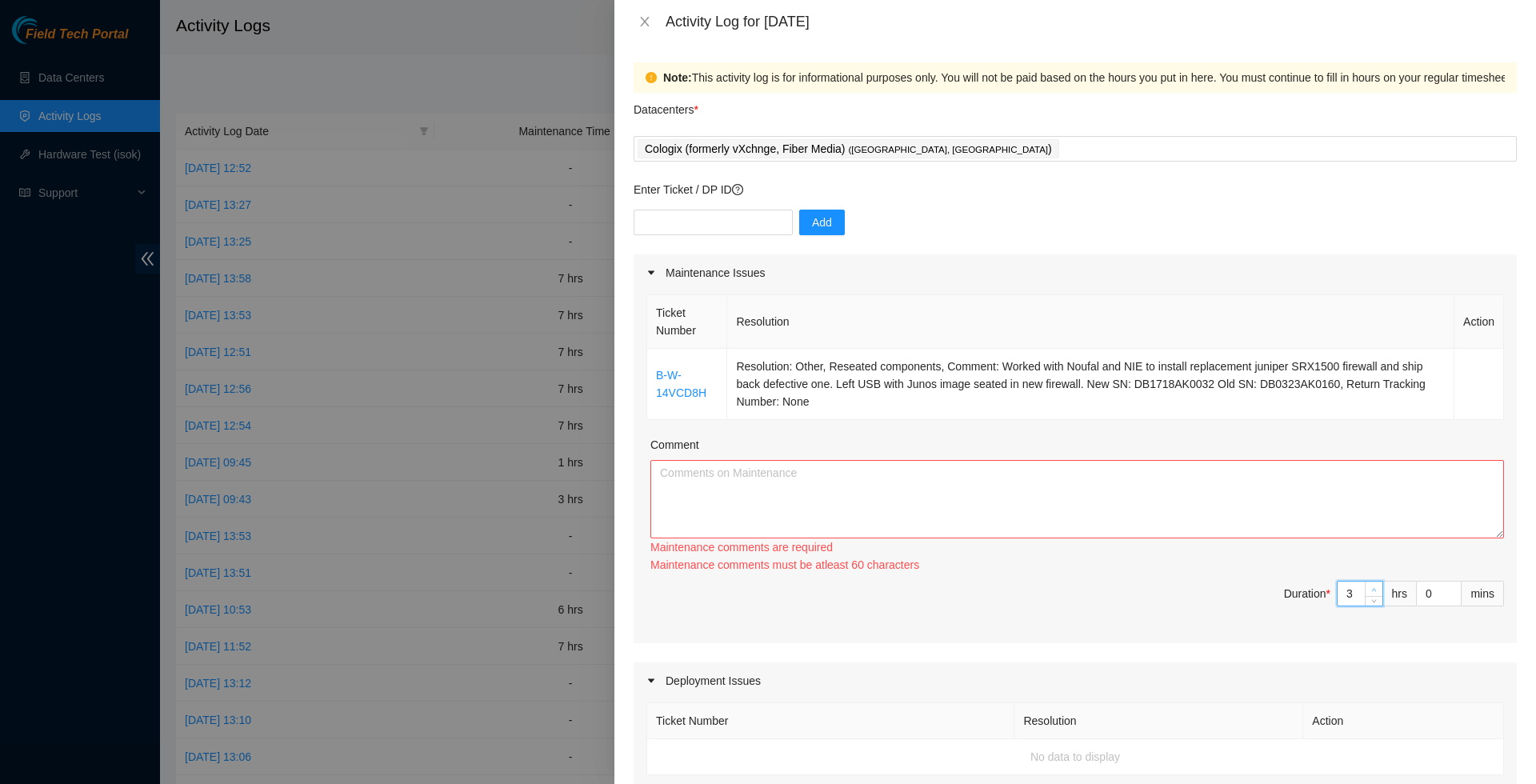
type input "4"
click at [1377, 596] on span "Increase Value" at bounding box center [1374, 588] width 18 height 15
type input "5"
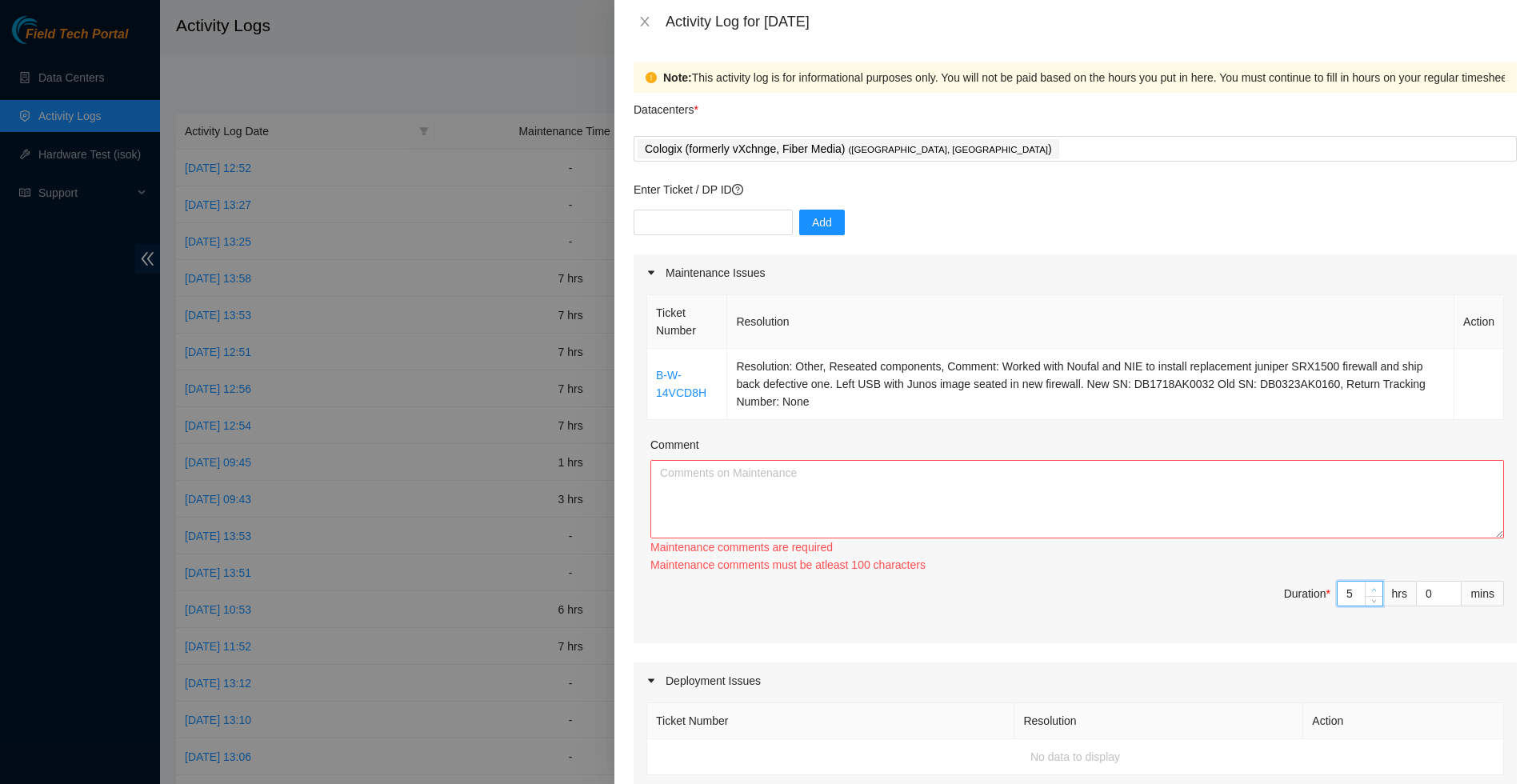
click at [1377, 596] on span "Increase Value" at bounding box center [1374, 588] width 18 height 15
type input "6"
click at [1377, 596] on span "Increase Value" at bounding box center [1374, 588] width 18 height 15
type input "7"
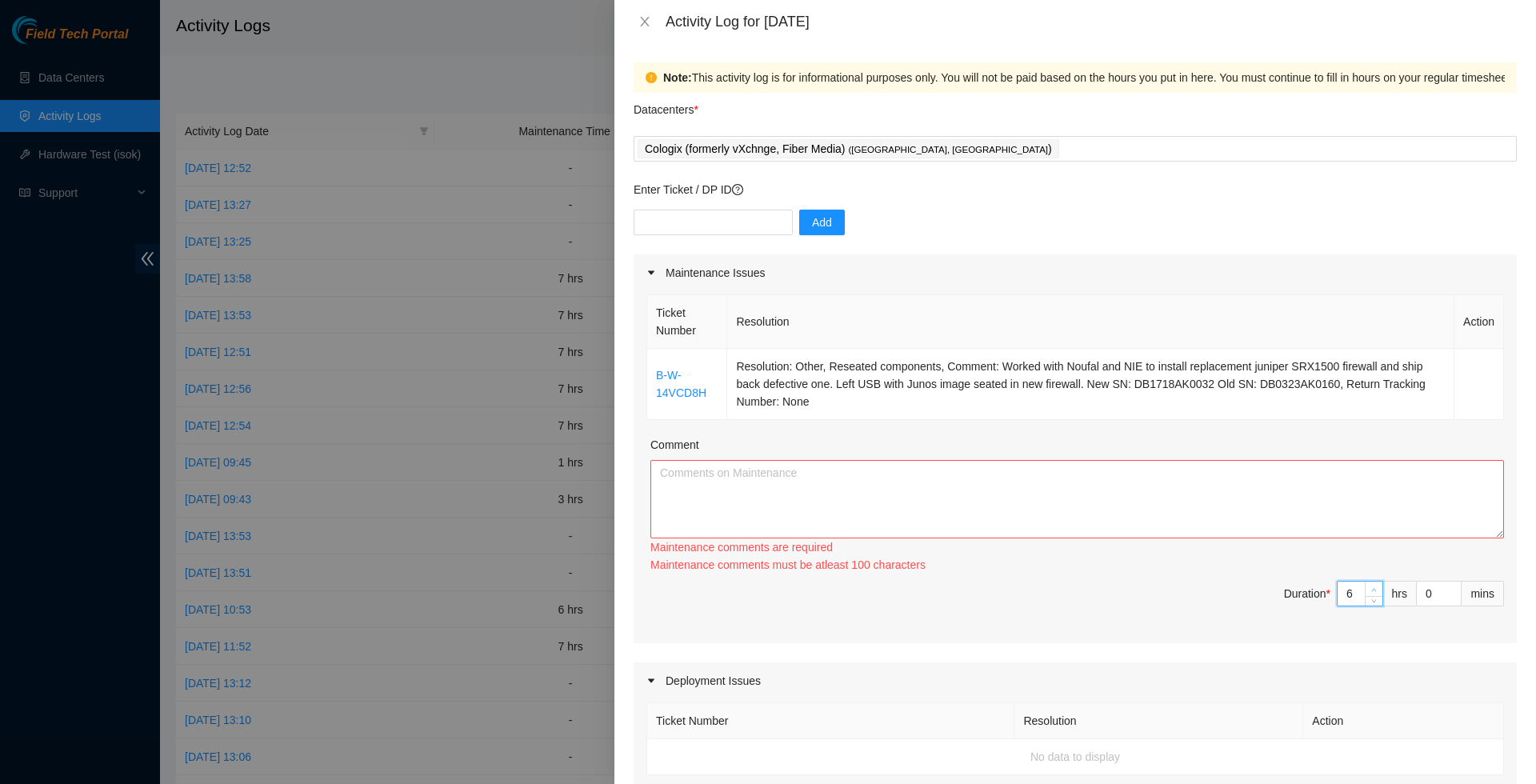
type input "7"
click at [1377, 596] on span "Increase Value" at bounding box center [1374, 588] width 18 height 15
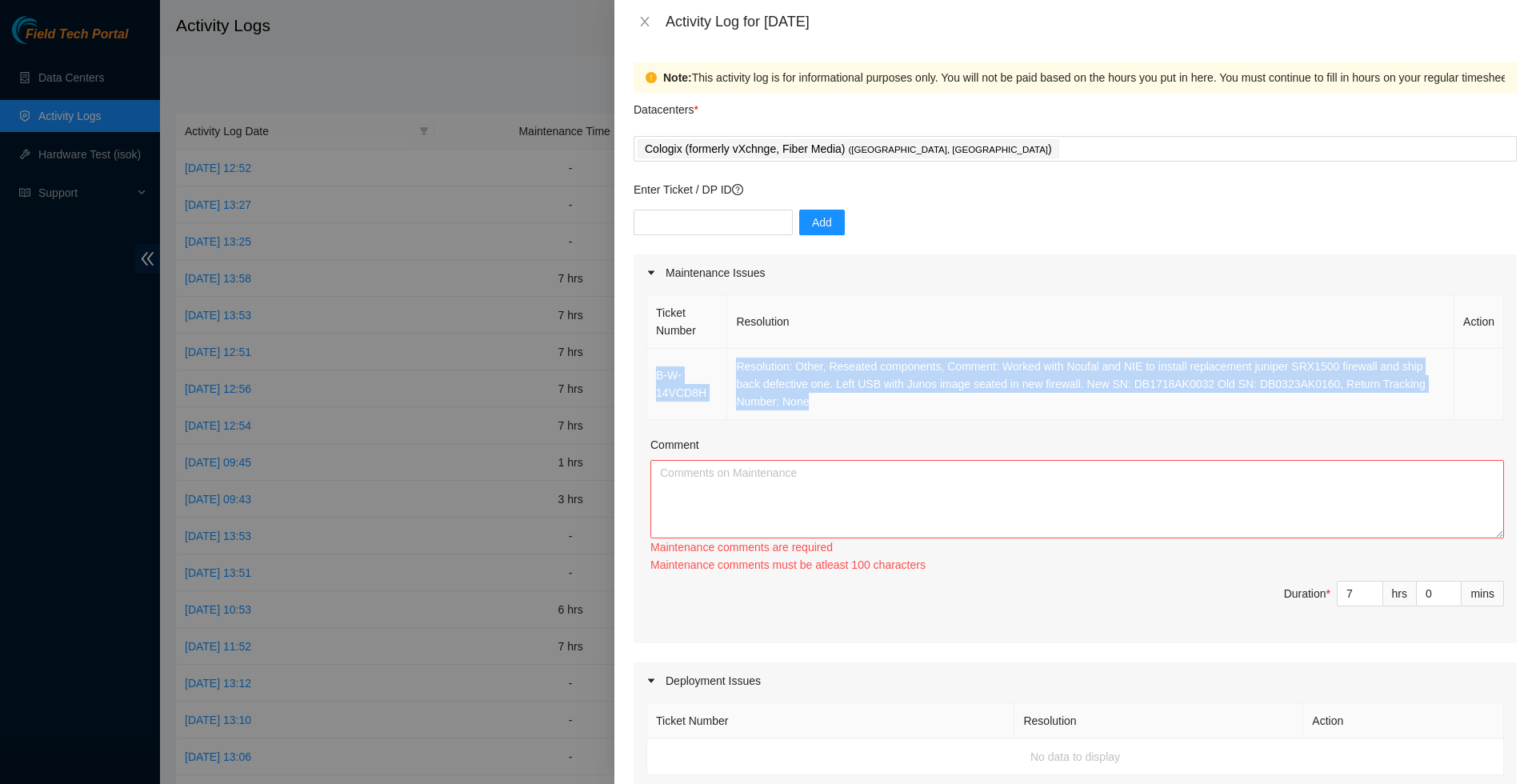
drag, startPoint x: 912, startPoint y: 414, endPoint x: 654, endPoint y: 385, distance: 259.6
click at [654, 385] on tr "B-W-14VCD8H Resolution: Other, Reseated components, Comment: Worked with Noufal…" at bounding box center [1075, 384] width 856 height 71
copy tr "B-W-14VCD8H Resolution: Other, Reseated components, Comment: Worked with Noufal…"
click at [798, 525] on textarea "Comment" at bounding box center [1076, 500] width 854 height 78
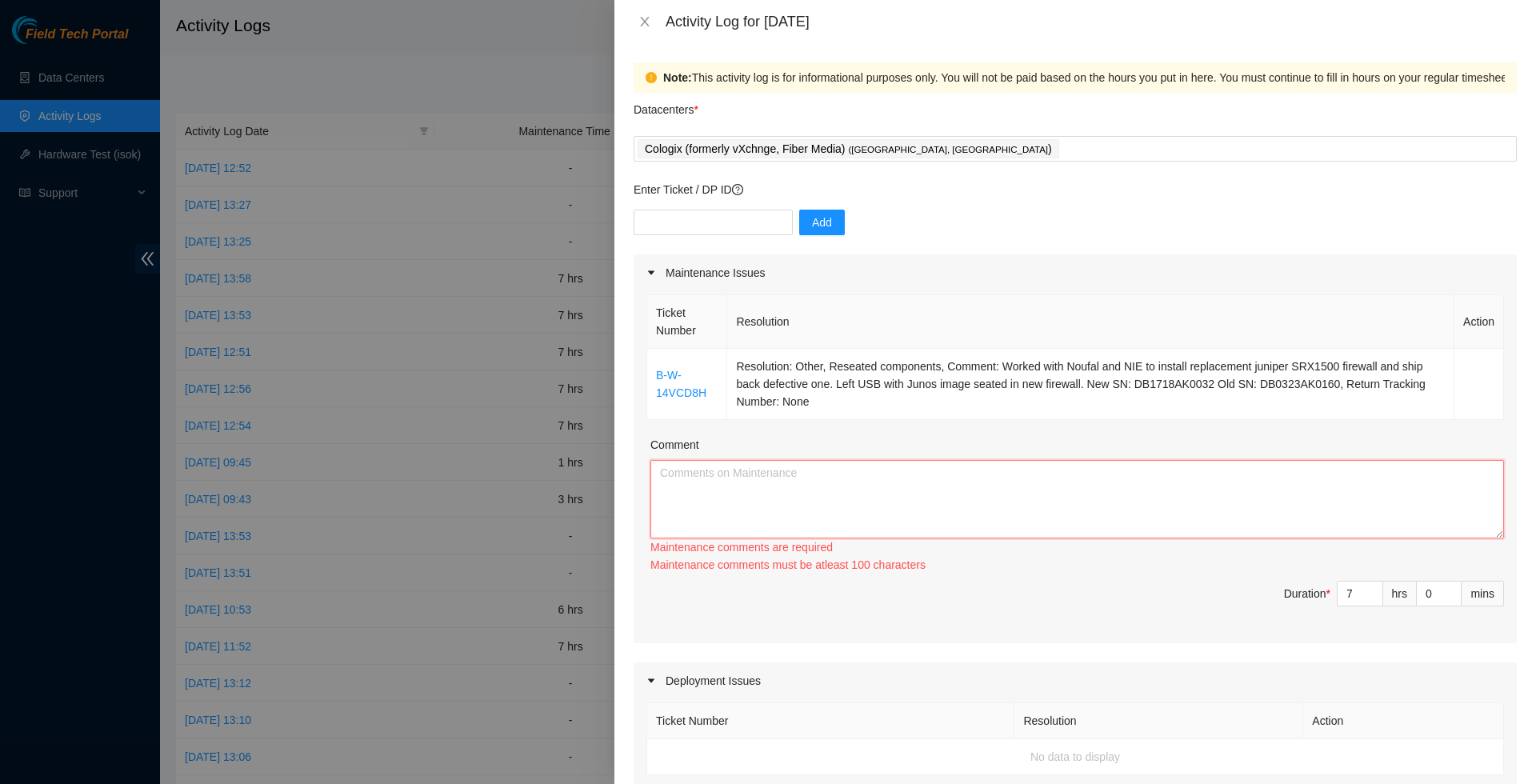
paste textarea "B-W-14VCD8H Resolution: Other, Reseated components, Comment: Worked with Noufal…"
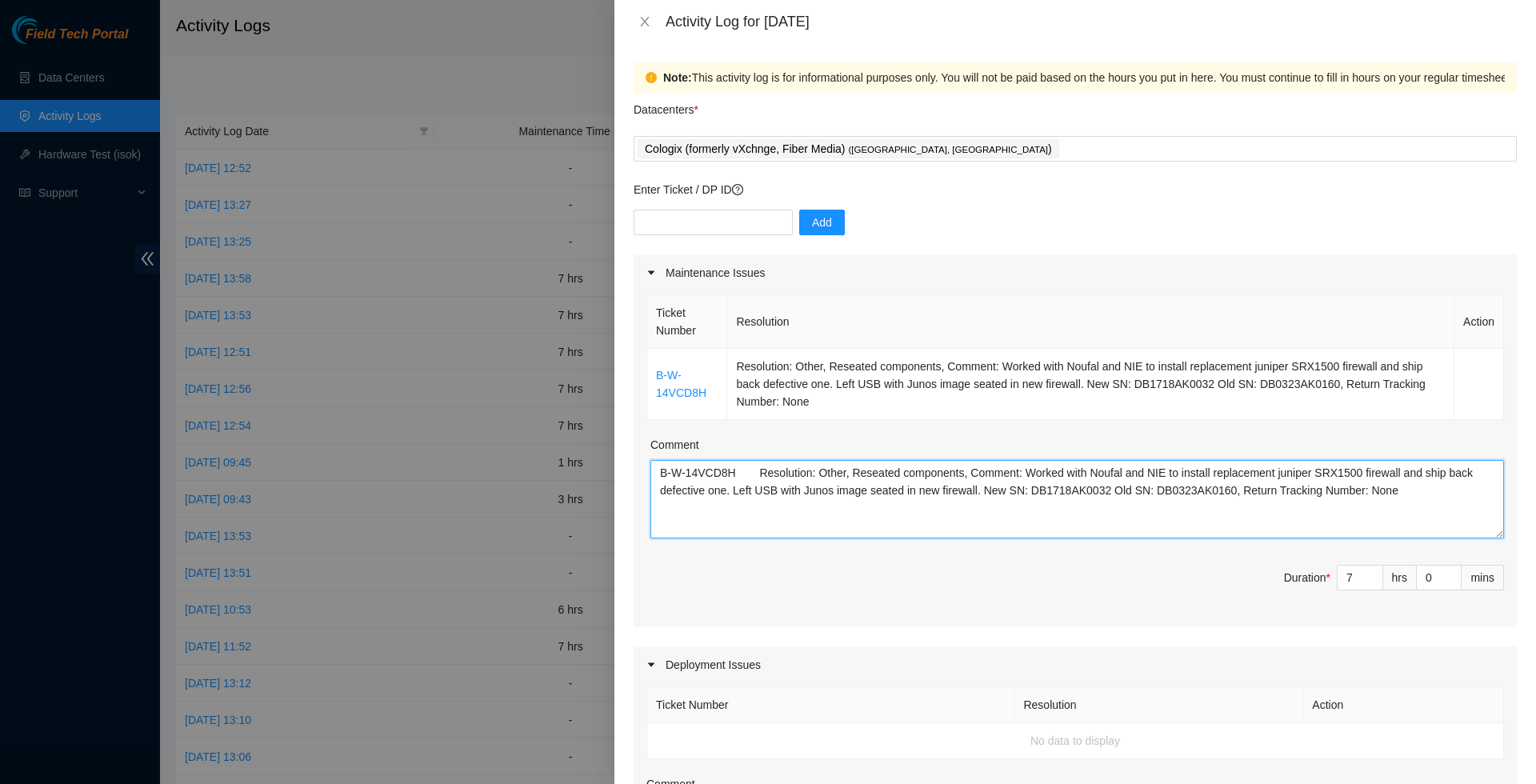
click at [1118, 478] on textarea "B-W-14VCD8H Resolution: Other, Reseated components, Comment: Worked with Noufal…" at bounding box center [1076, 500] width 854 height 78
click at [1169, 507] on textarea "B-W-14VCD8H Resolution: Other, Reseated components, Comment: Worked with [PERSO…" at bounding box center [1076, 500] width 854 height 78
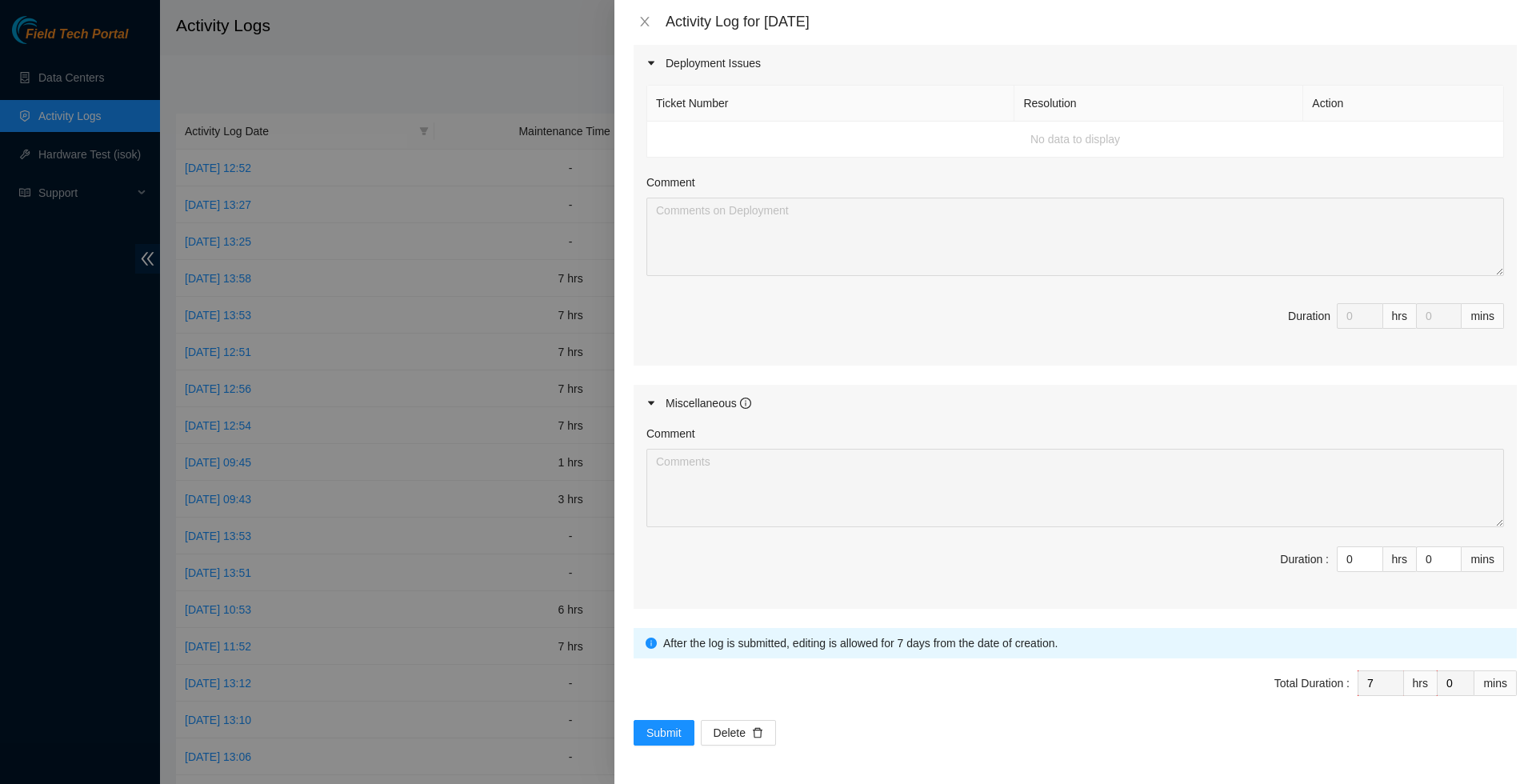
scroll to position [628, 0]
type textarea "B-W-14VCD8H Resolution: Other, Reseated components, Comment: Worked with [PERSO…"
click at [656, 727] on span "Submit" at bounding box center [664, 733] width 35 height 18
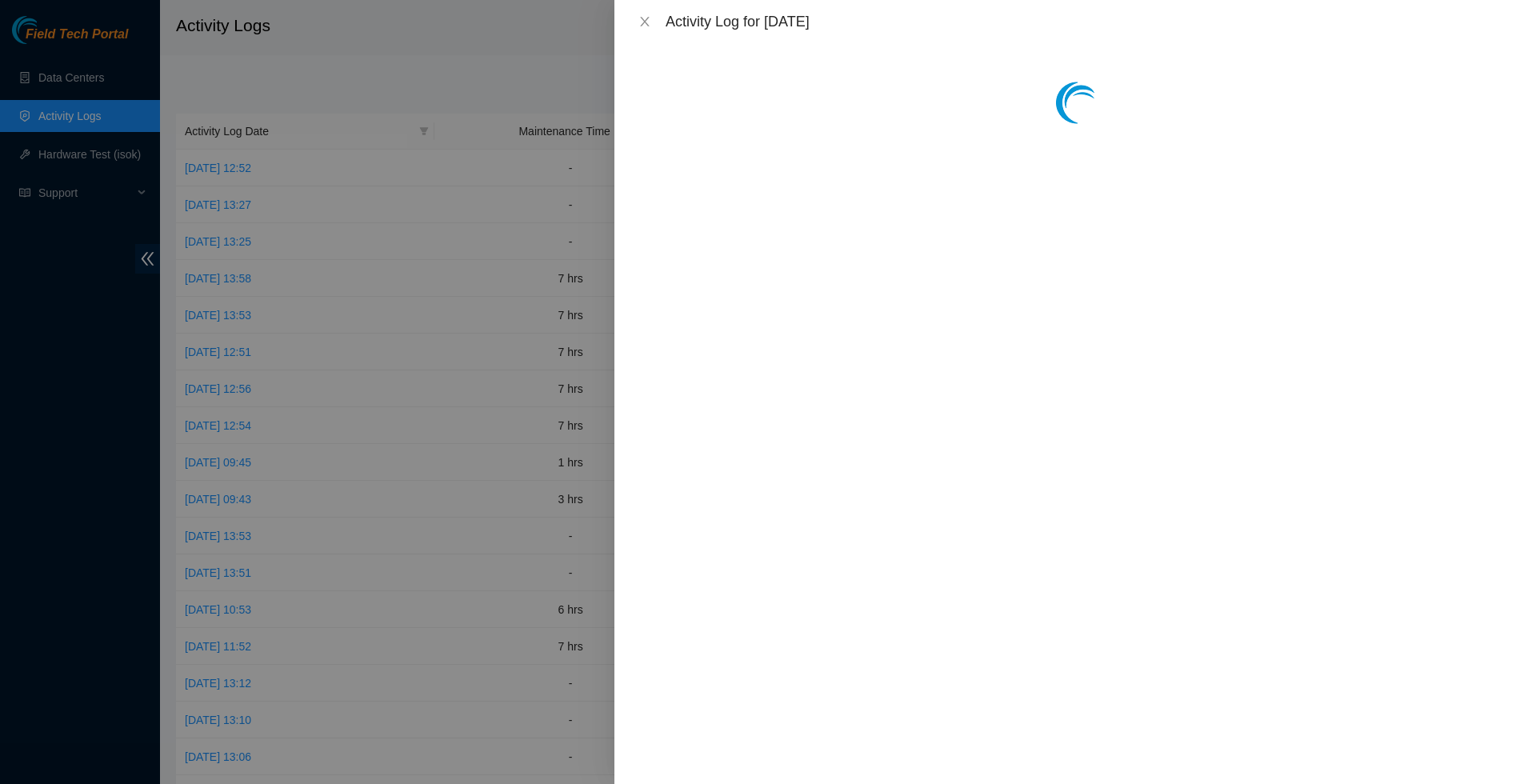
scroll to position [0, 0]
